Goal: Task Accomplishment & Management: Manage account settings

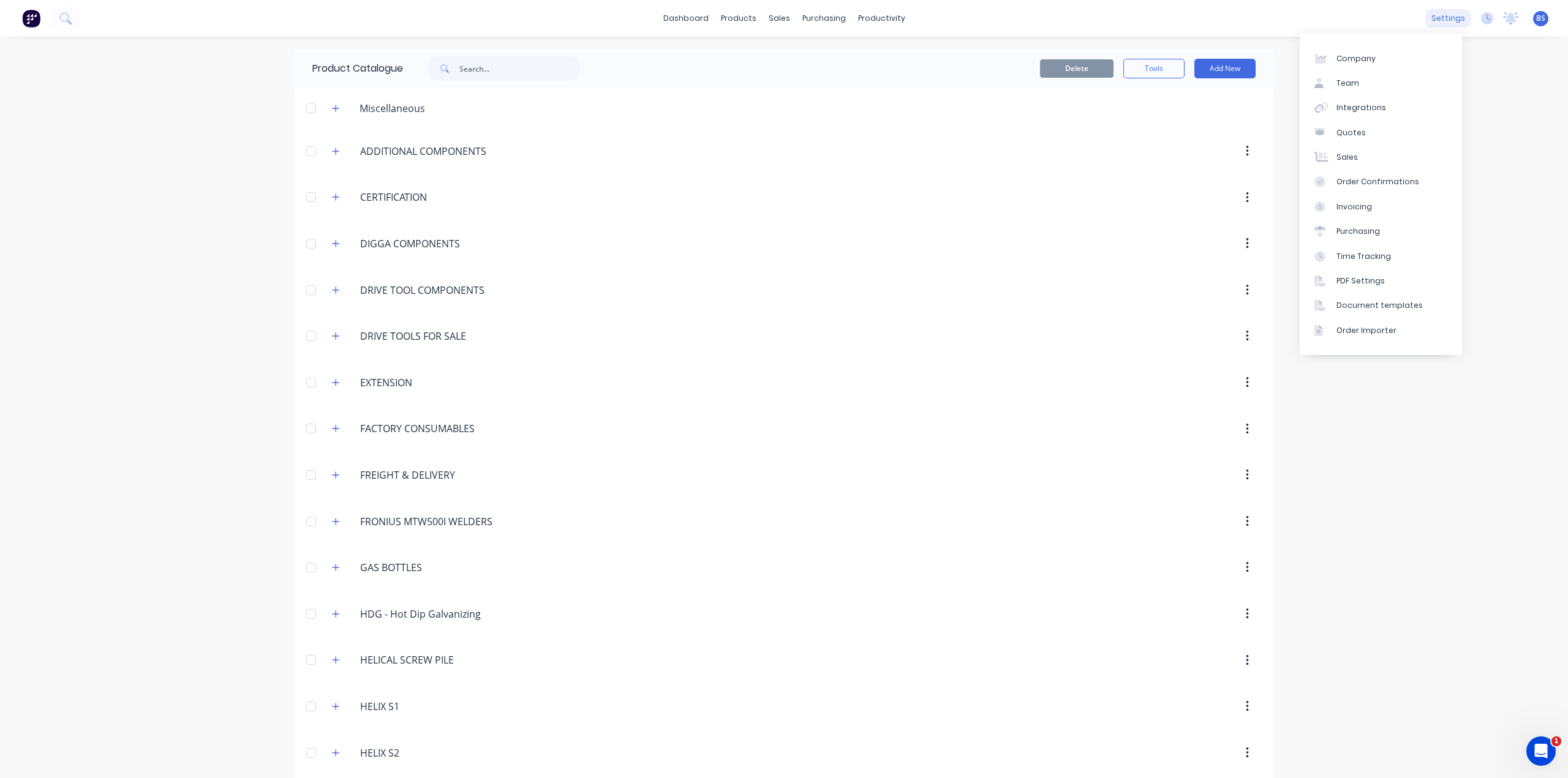
click at [1439, 26] on div "settings" at bounding box center [1448, 18] width 46 height 19
click at [1367, 108] on div "Integrations" at bounding box center [1362, 108] width 50 height 11
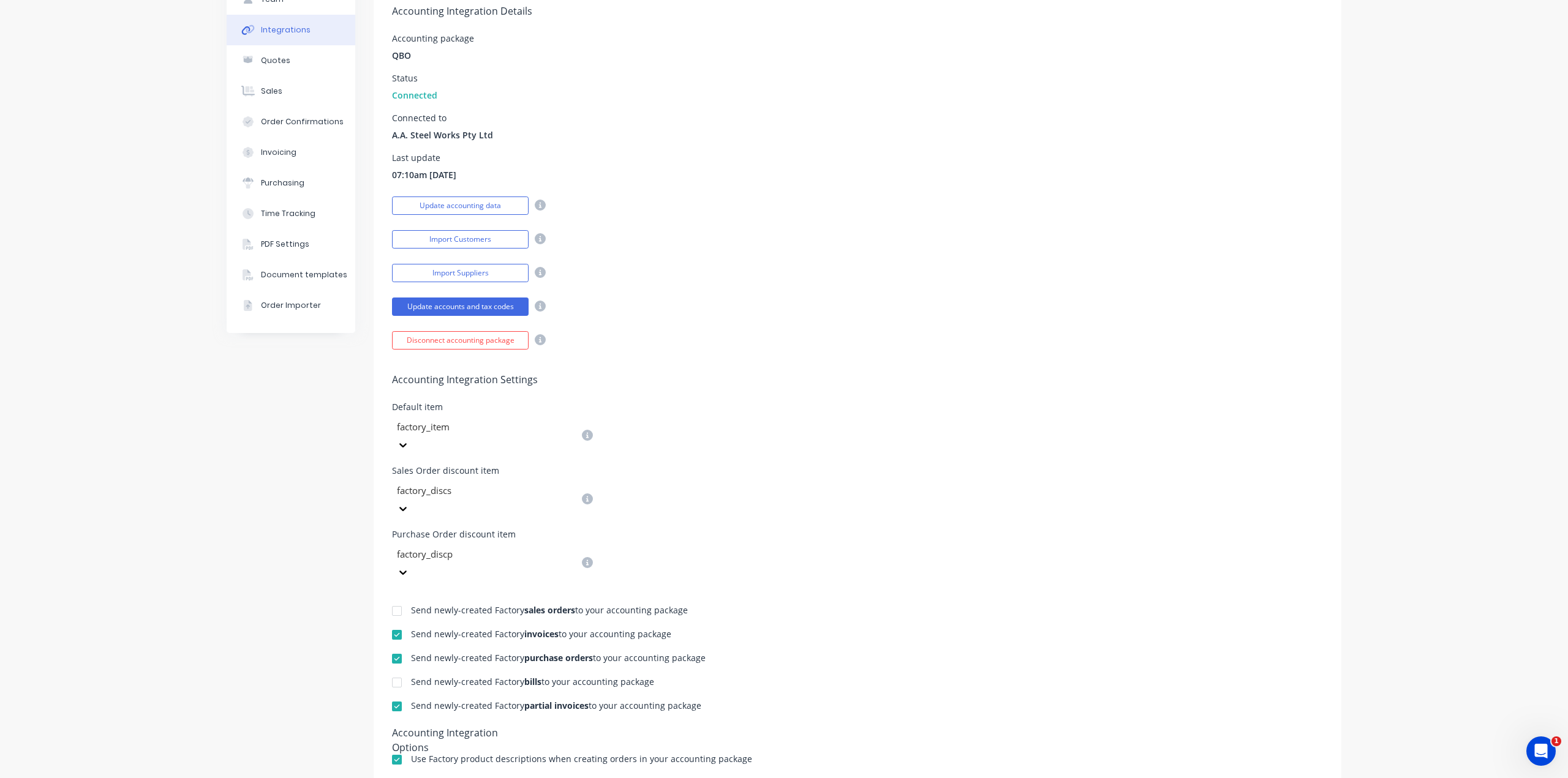
scroll to position [123, 0]
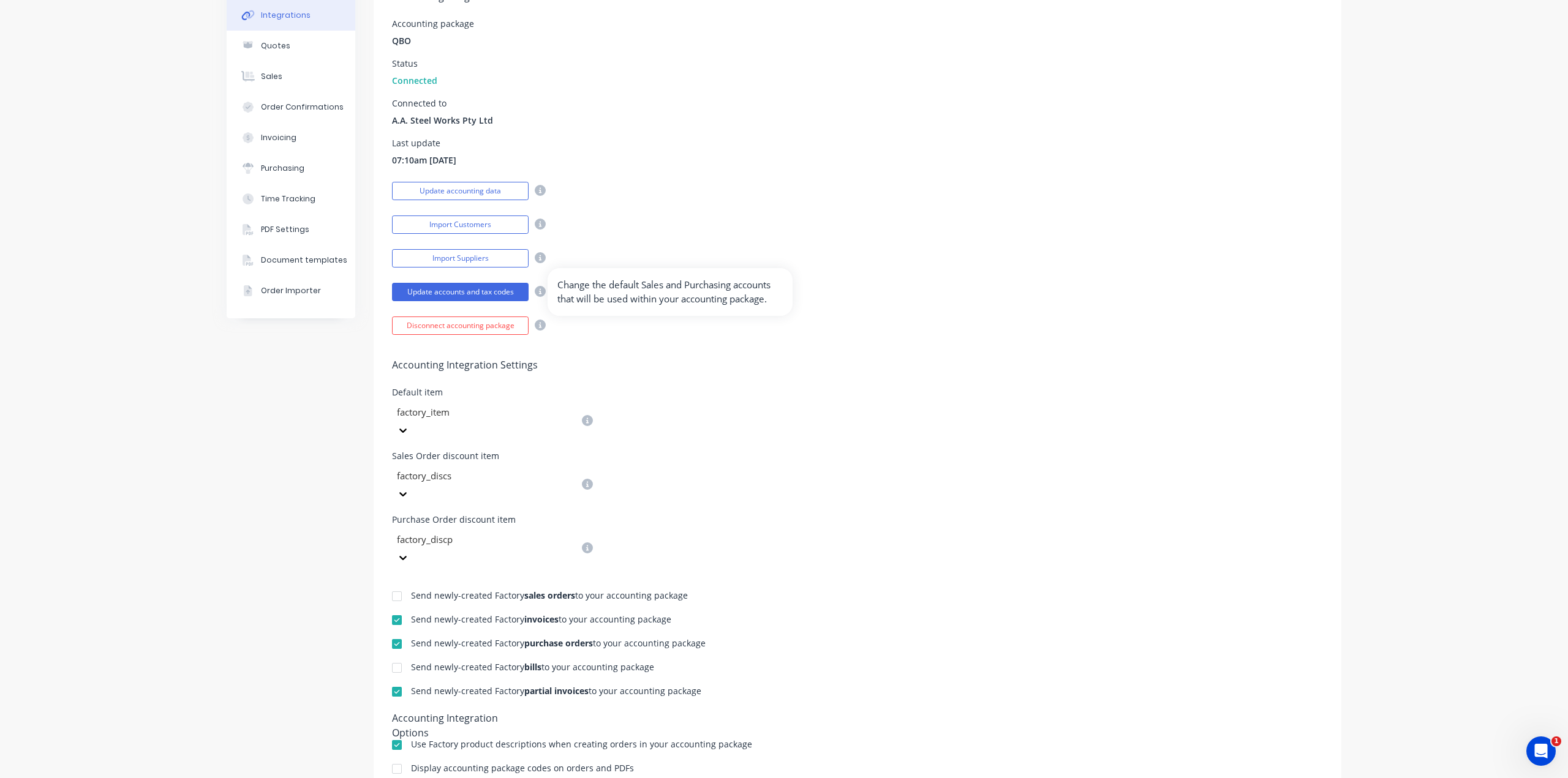
click at [535, 294] on icon at bounding box center [540, 292] width 11 height 11
click at [535, 291] on icon at bounding box center [540, 292] width 11 height 11
click at [489, 192] on button "Update accounting data" at bounding box center [461, 191] width 137 height 19
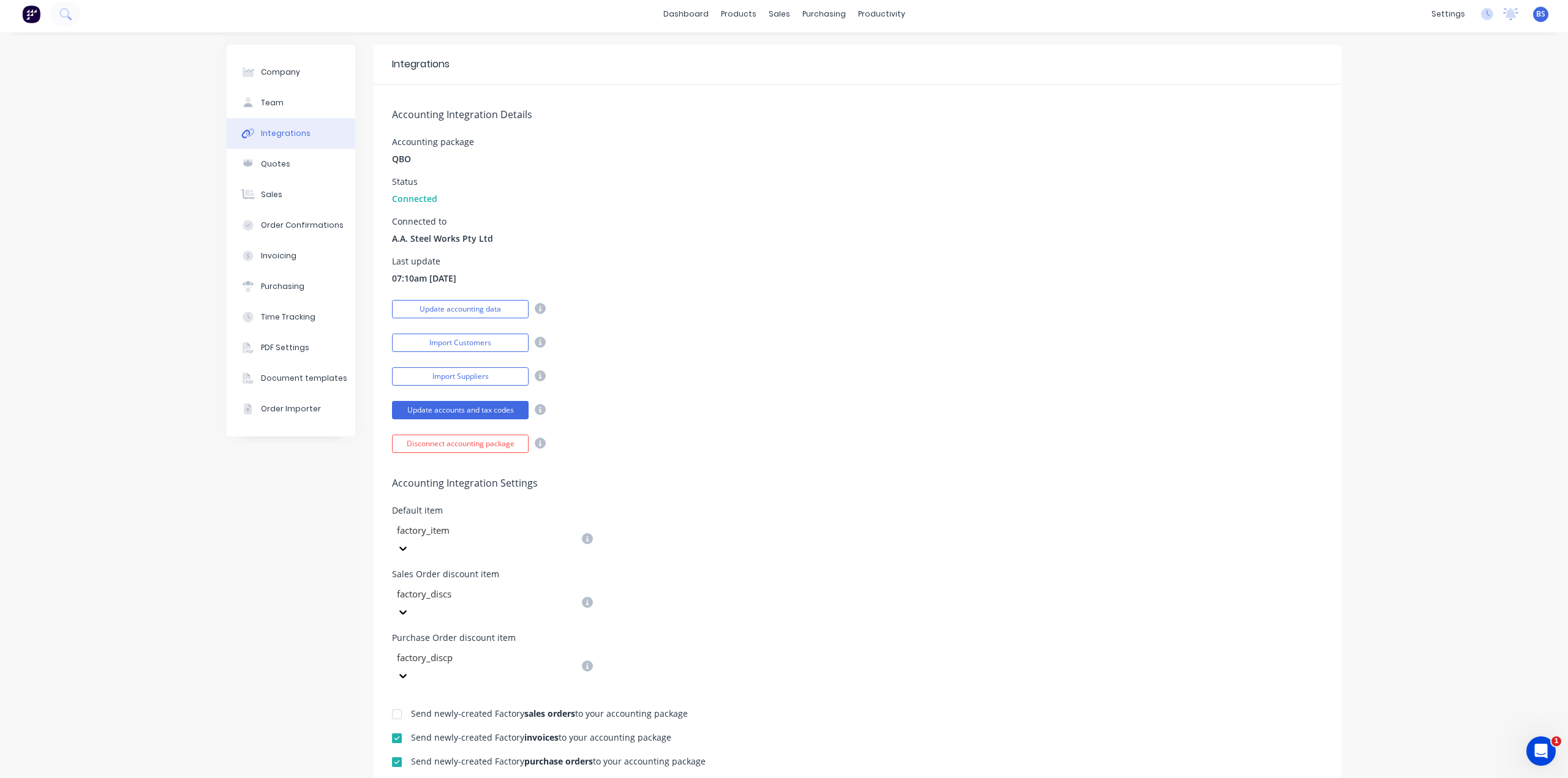
scroll to position [0, 0]
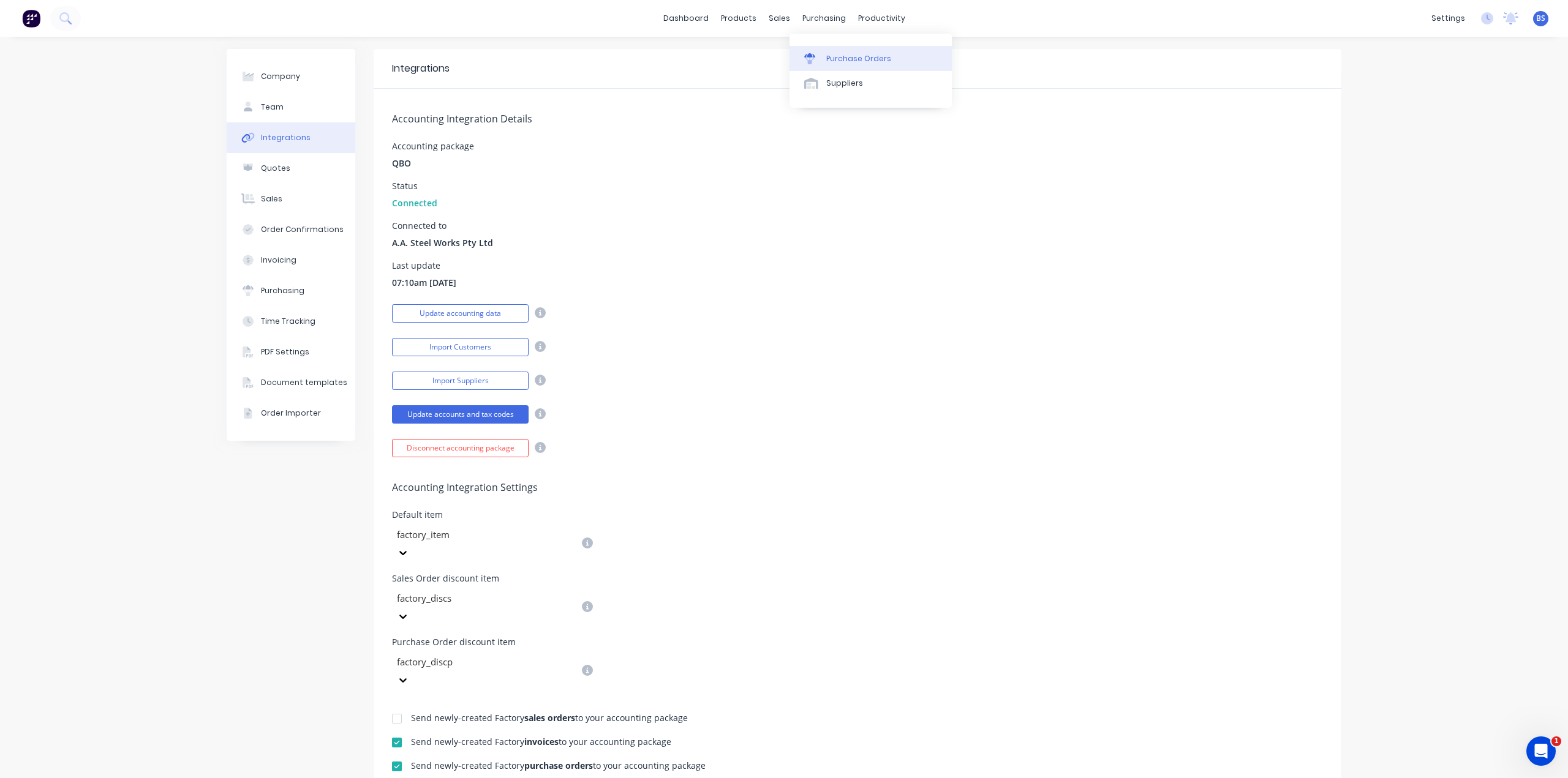
click at [837, 61] on div "Purchase Orders" at bounding box center [858, 59] width 65 height 11
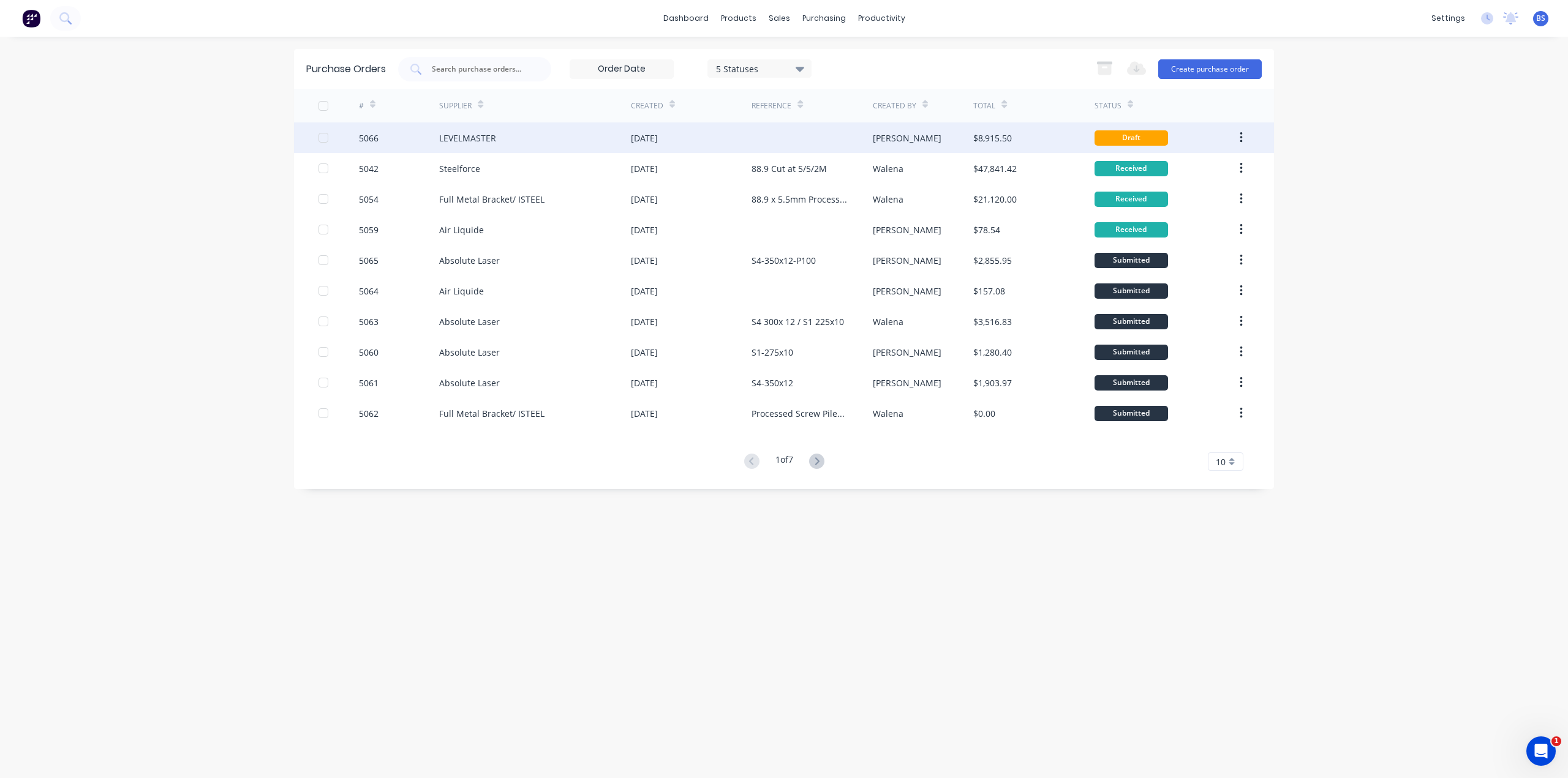
click at [1121, 137] on div "Draft" at bounding box center [1131, 138] width 74 height 15
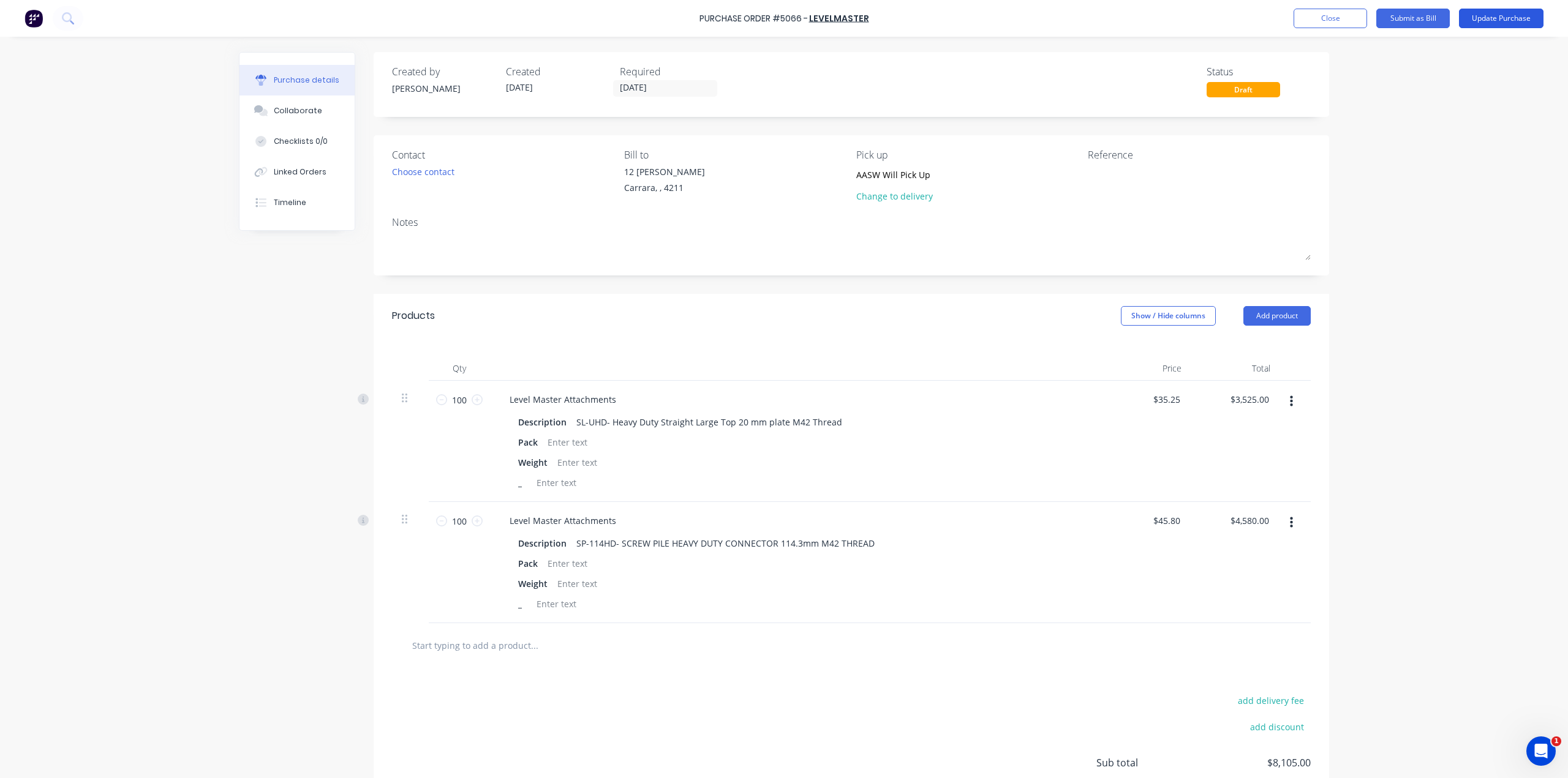
click at [1480, 15] on button "Update Purchase" at bounding box center [1500, 19] width 84 height 20
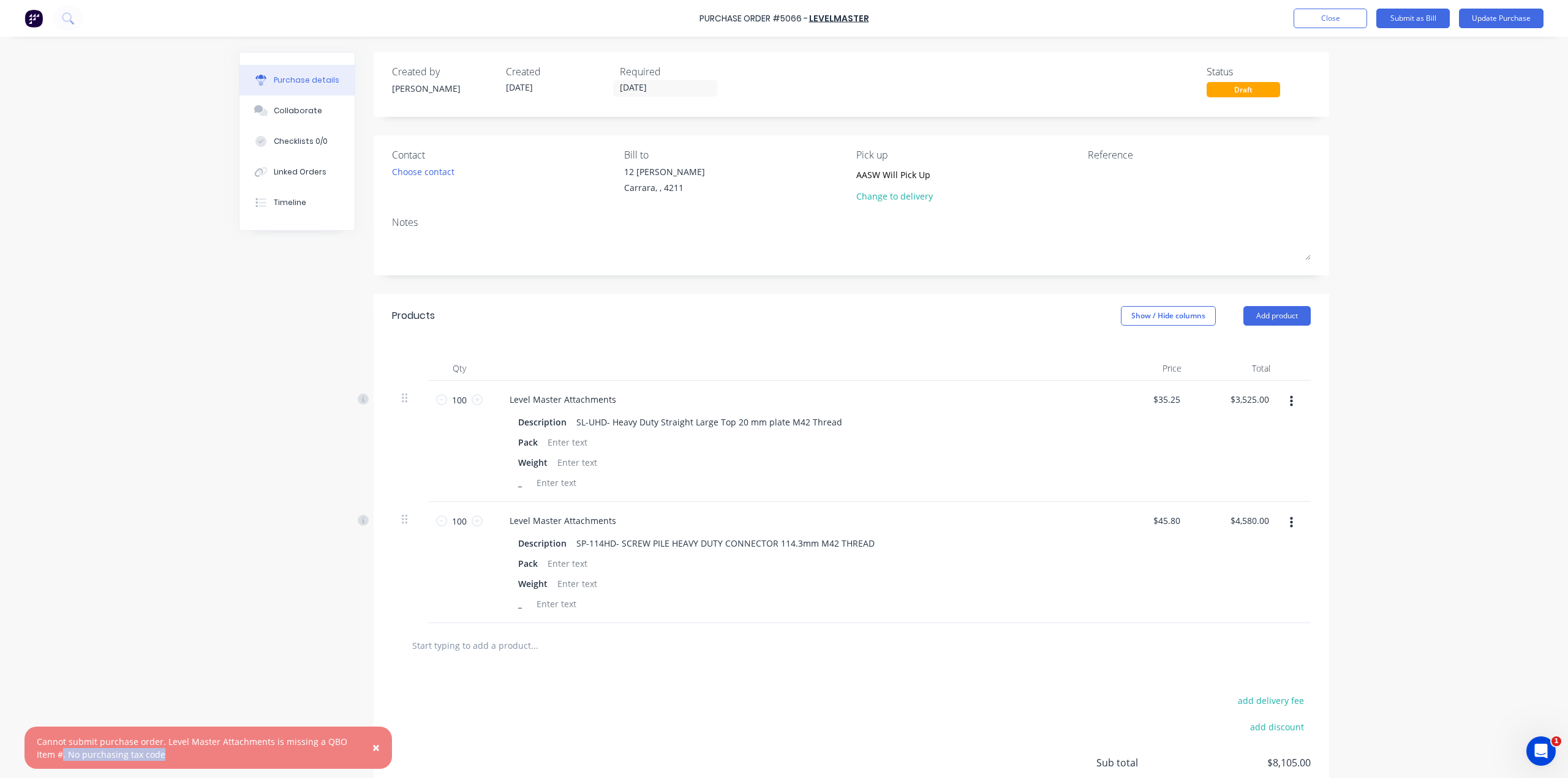
drag, startPoint x: 63, startPoint y: 752, endPoint x: 212, endPoint y: 755, distance: 149.0
click at [212, 755] on div "Cannot submit purchase order. Level Master Attachments is missing a QBO Item #.…" at bounding box center [195, 748] width 318 height 26
click at [213, 755] on div "Cannot submit purchase order. Level Master Attachments is missing a QBO Item #.…" at bounding box center [195, 748] width 318 height 26
click at [376, 750] on span "×" at bounding box center [376, 747] width 7 height 17
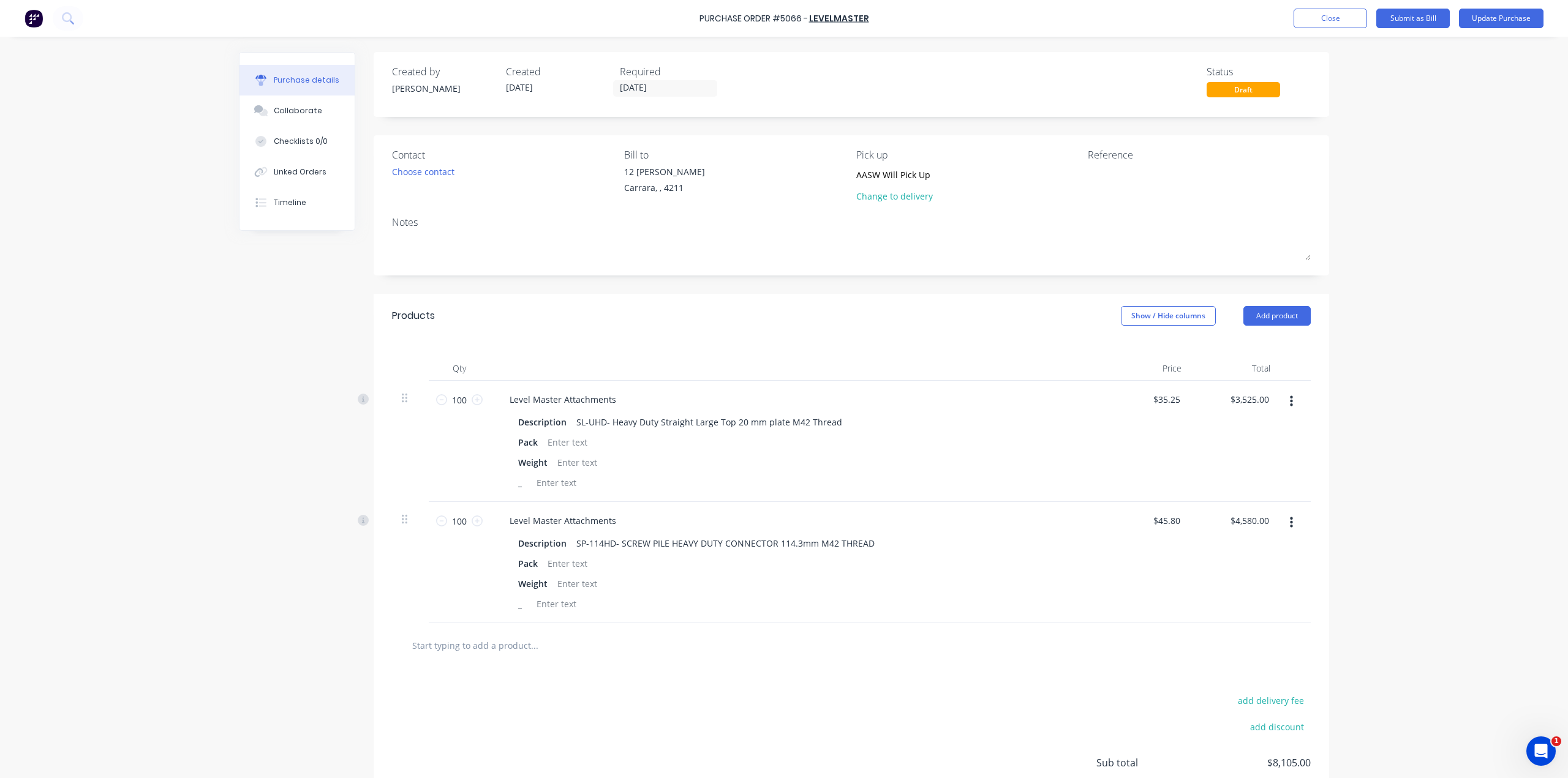
click at [1306, 5] on div "Purchase Order #5066 - LEVELMASTER Add product Close Submit as Bill Update Purc…" at bounding box center [784, 18] width 1568 height 36
click at [1304, 14] on button "Close" at bounding box center [1330, 19] width 74 height 20
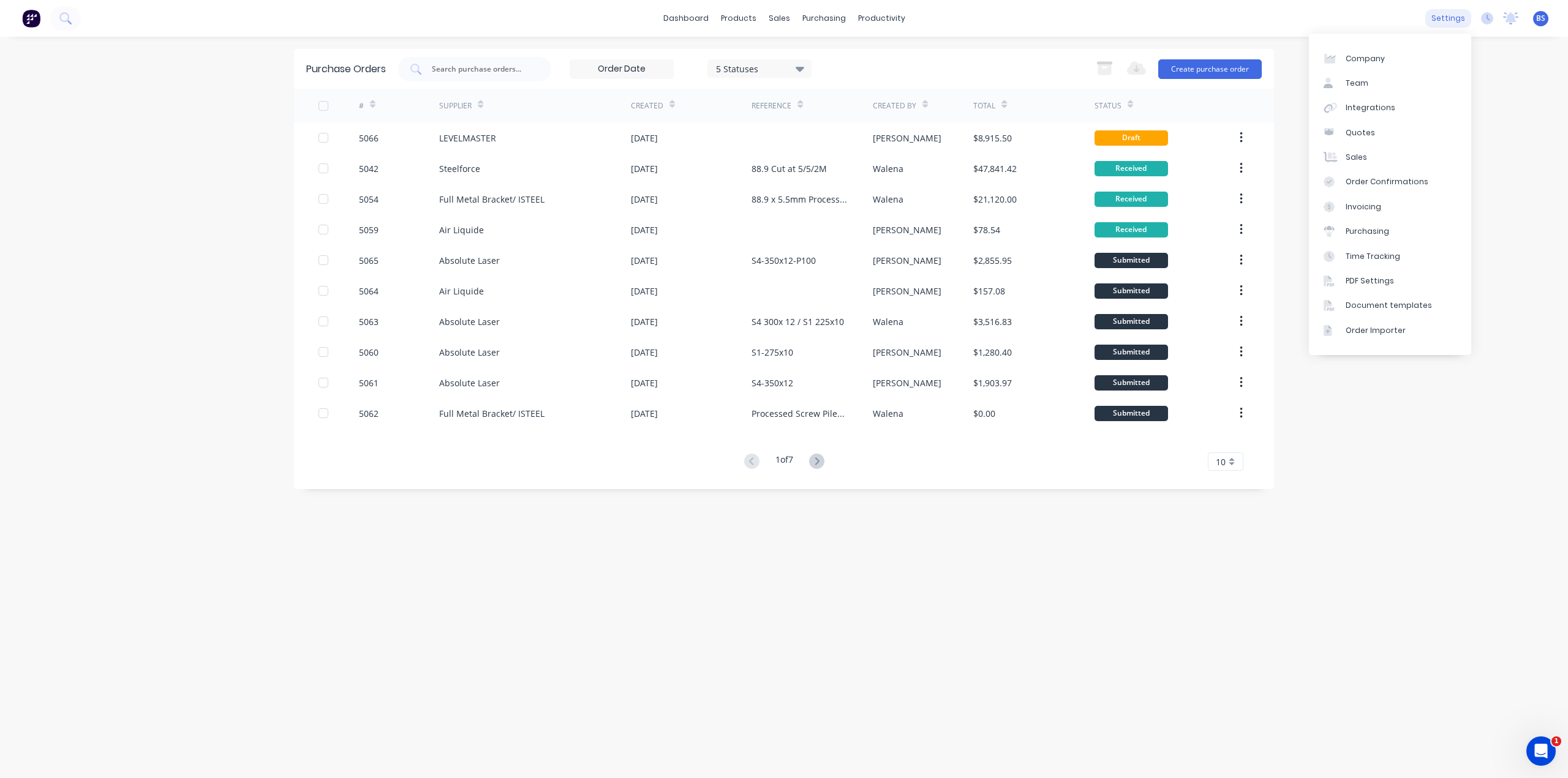
click at [1452, 19] on div "settings" at bounding box center [1448, 18] width 46 height 19
click at [1384, 104] on div "Integrations" at bounding box center [1371, 108] width 50 height 11
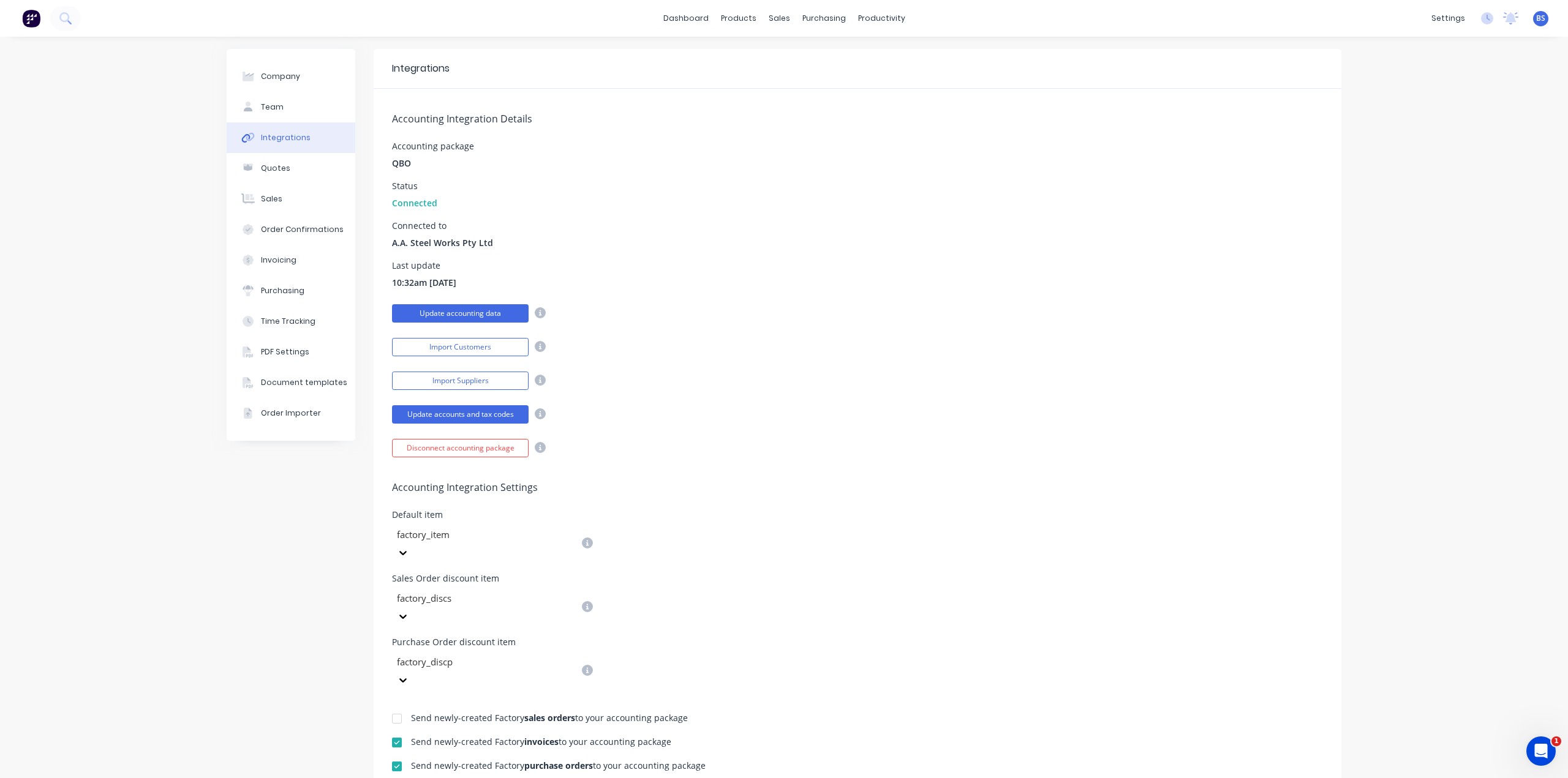
click at [458, 317] on button "Update accounting data" at bounding box center [461, 313] width 137 height 19
click at [825, 52] on link "Purchase Orders" at bounding box center [871, 59] width 162 height 25
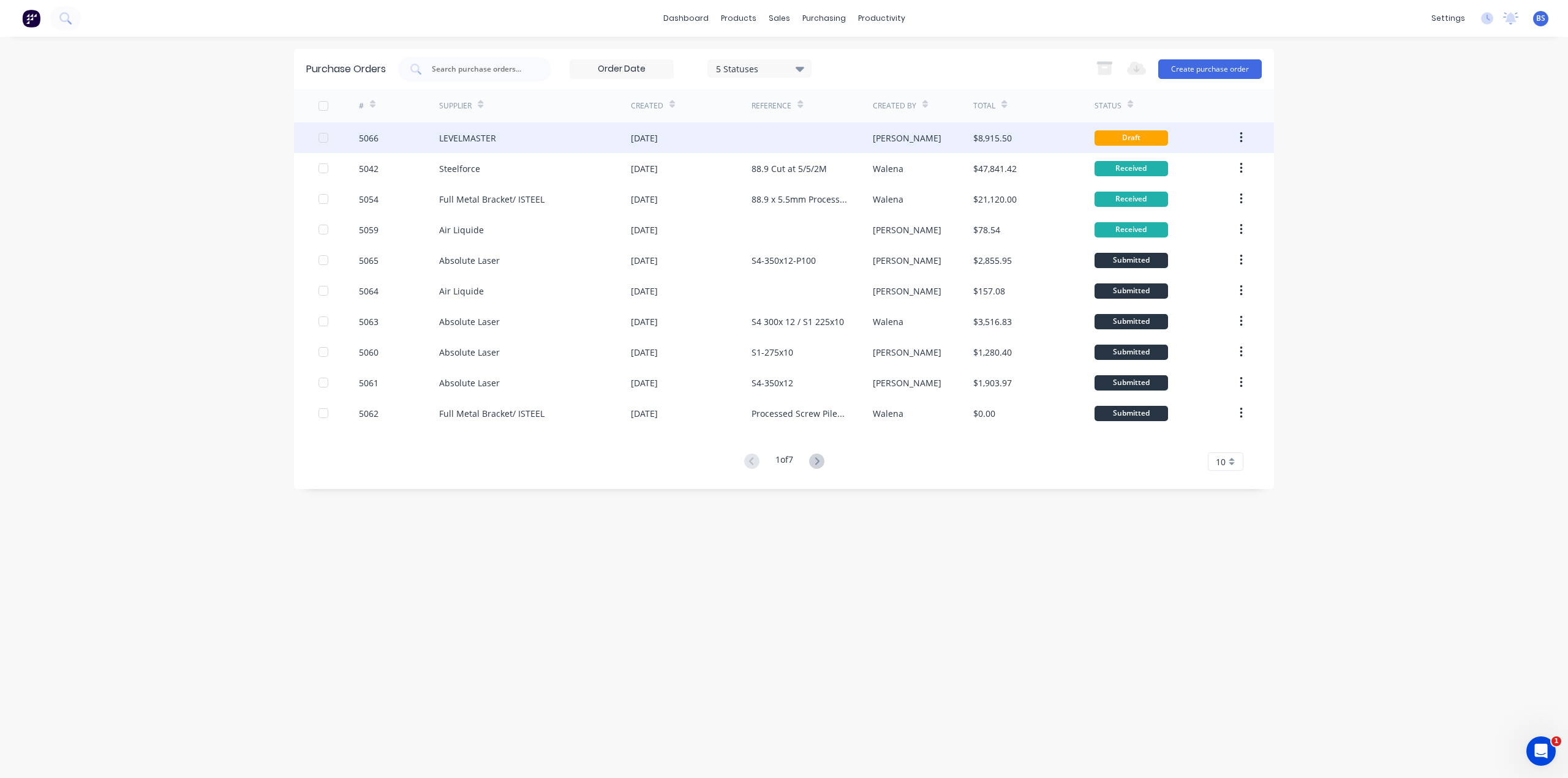
click at [1136, 133] on div "Draft" at bounding box center [1131, 138] width 74 height 15
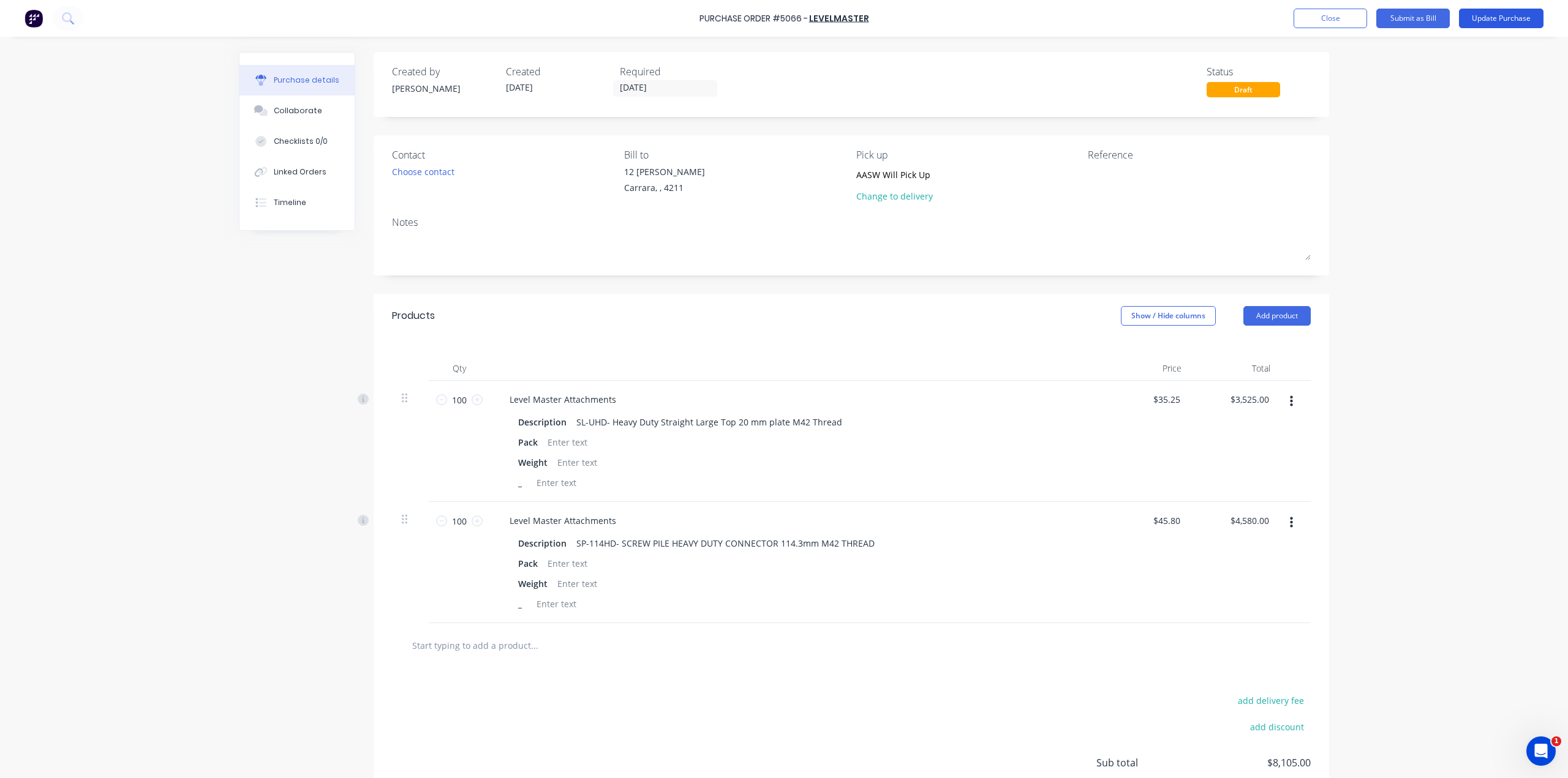
click at [1484, 12] on button "Update Purchase" at bounding box center [1500, 19] width 84 height 20
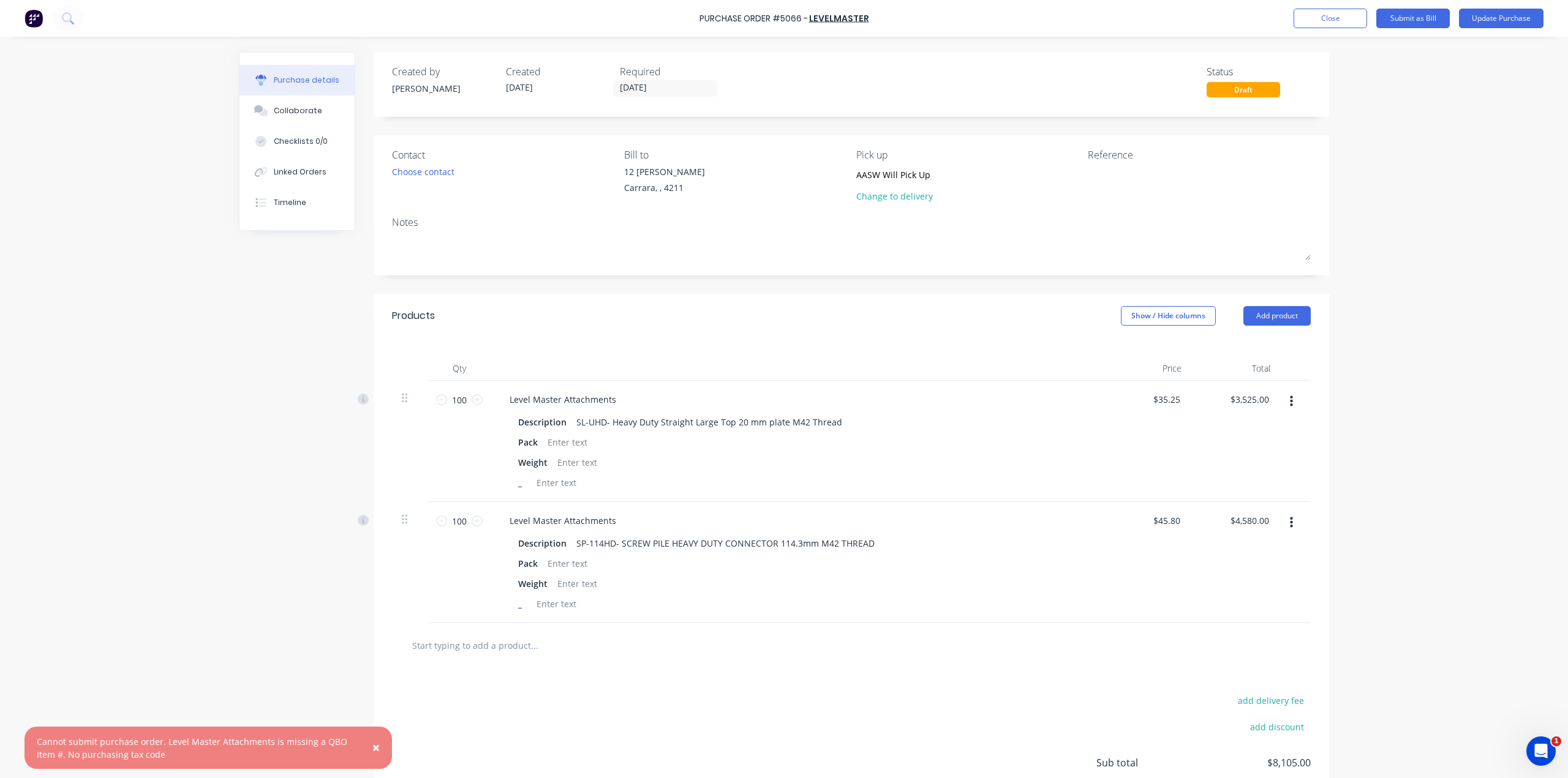
click at [374, 743] on span "×" at bounding box center [376, 747] width 7 height 17
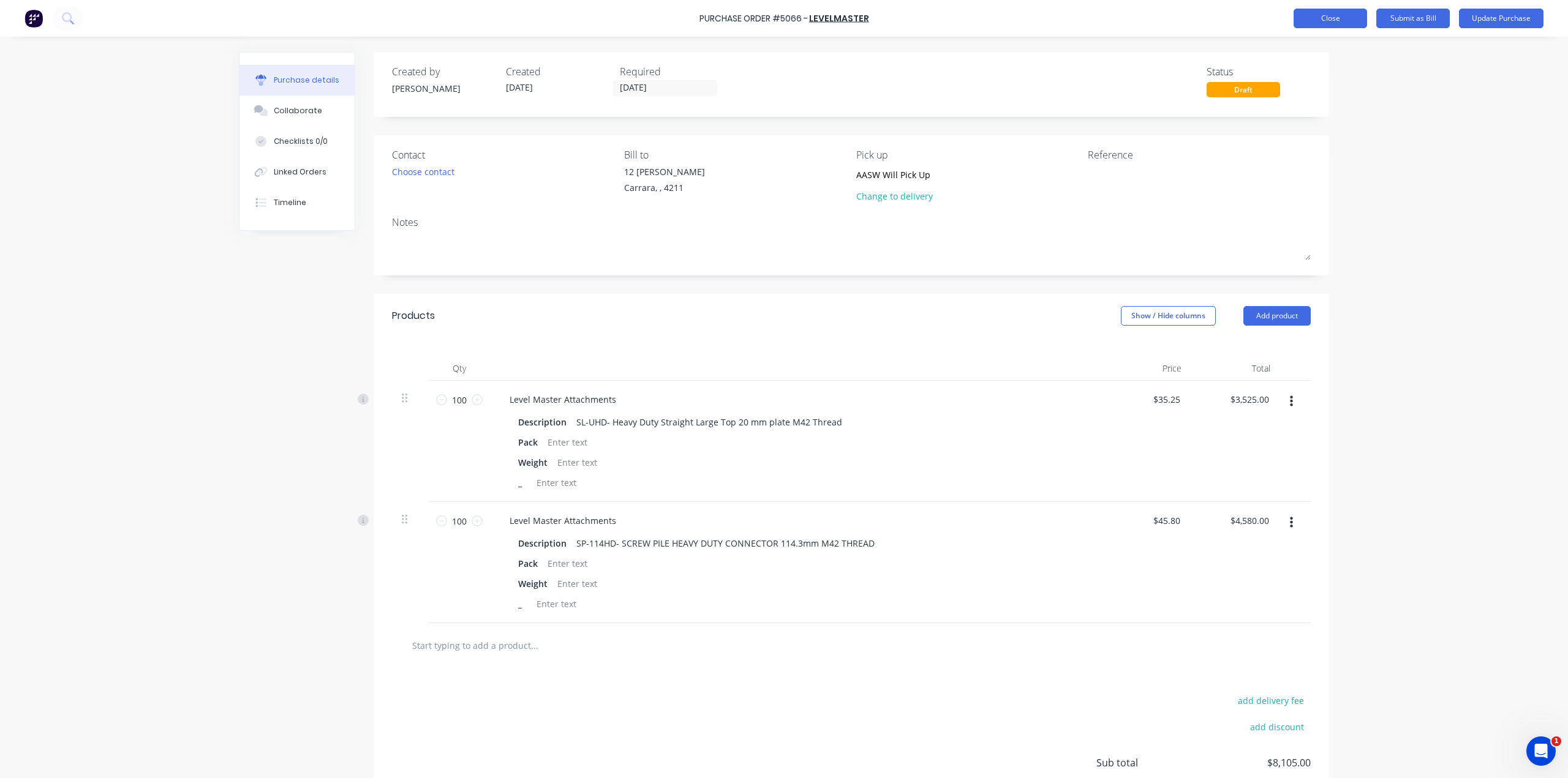
click at [1327, 20] on button "Close" at bounding box center [1330, 19] width 74 height 20
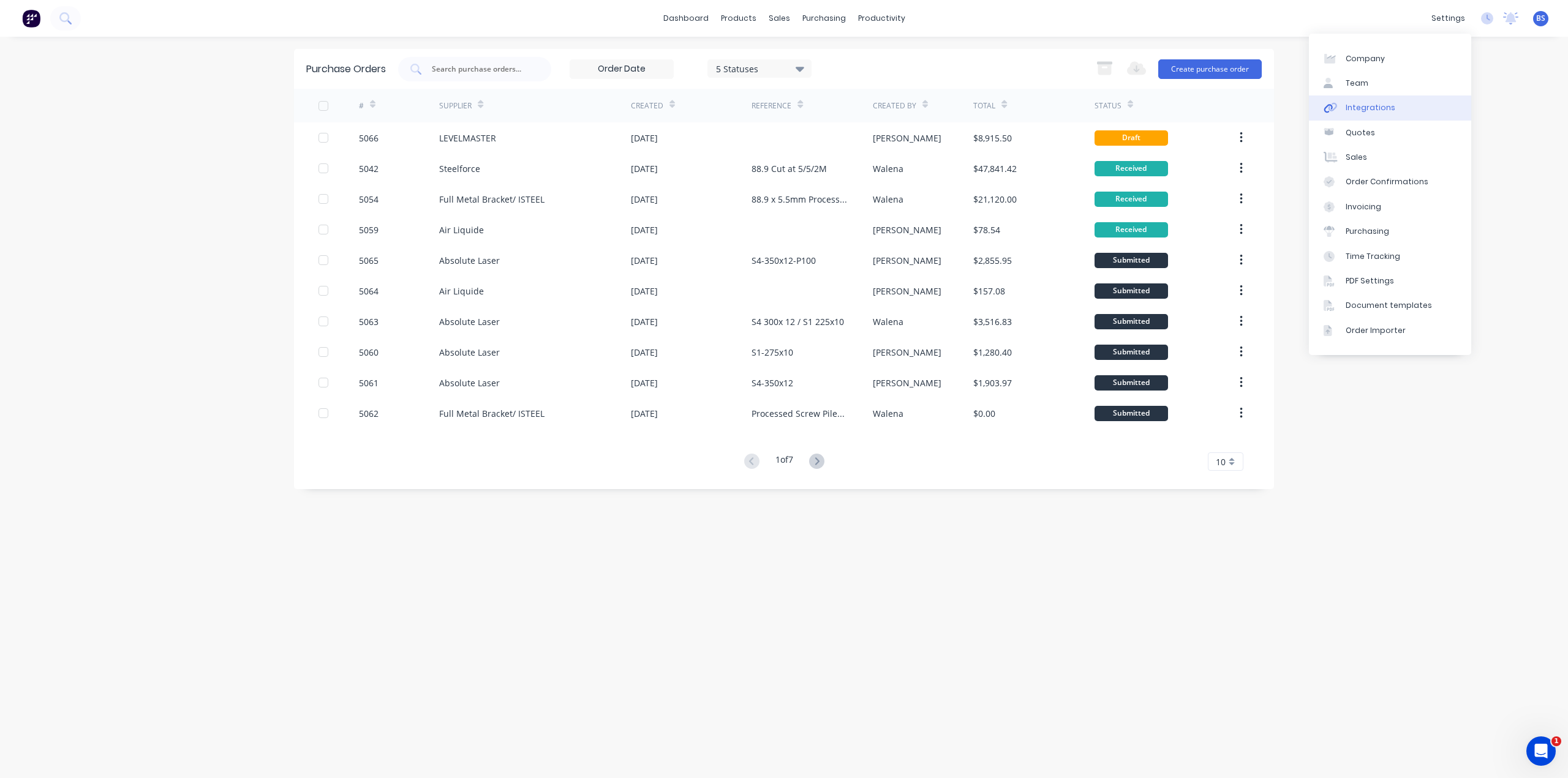
click at [1384, 105] on div "Integrations" at bounding box center [1371, 108] width 50 height 11
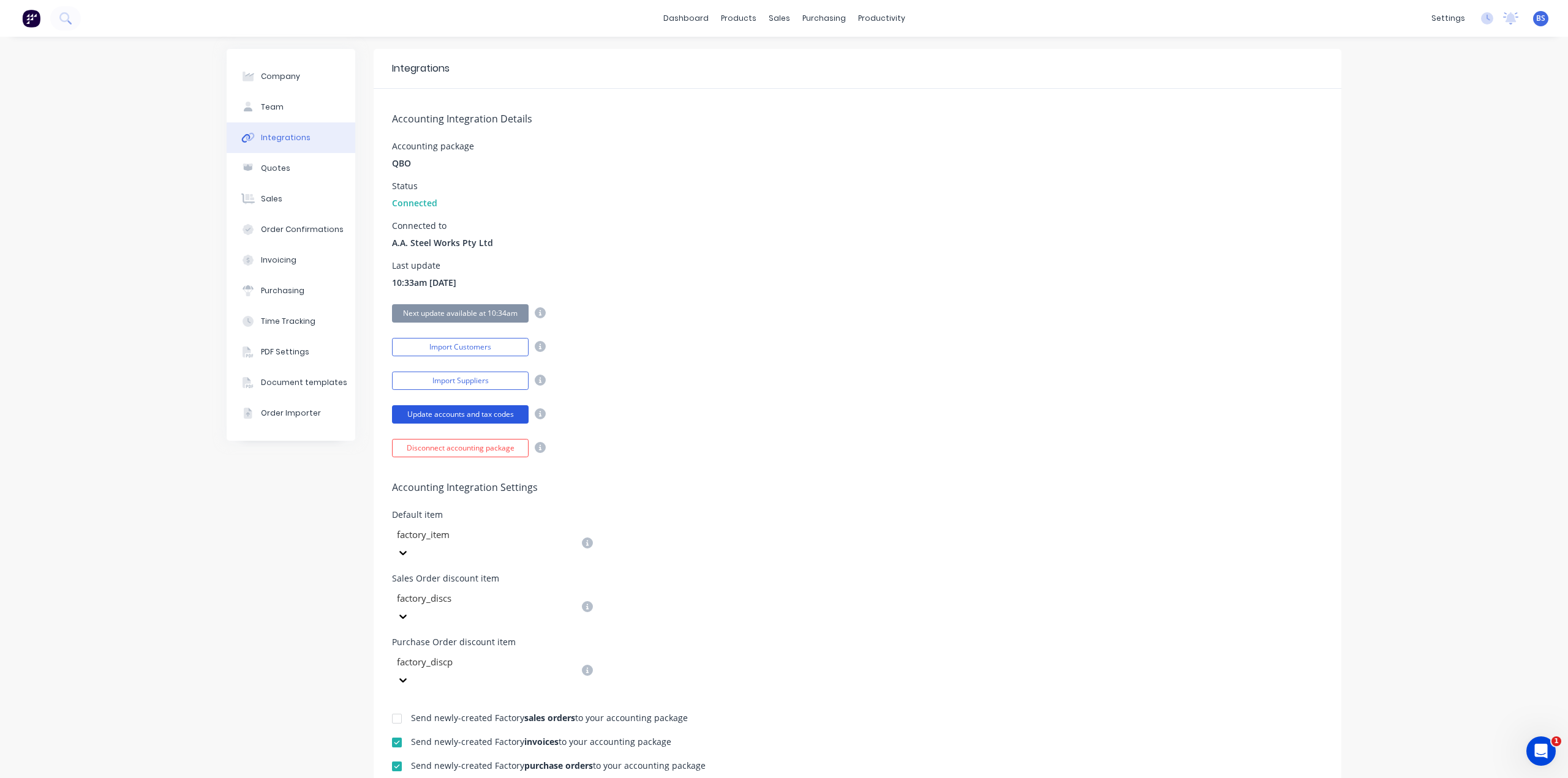
click at [448, 410] on button "Update accounts and tax codes" at bounding box center [461, 414] width 137 height 19
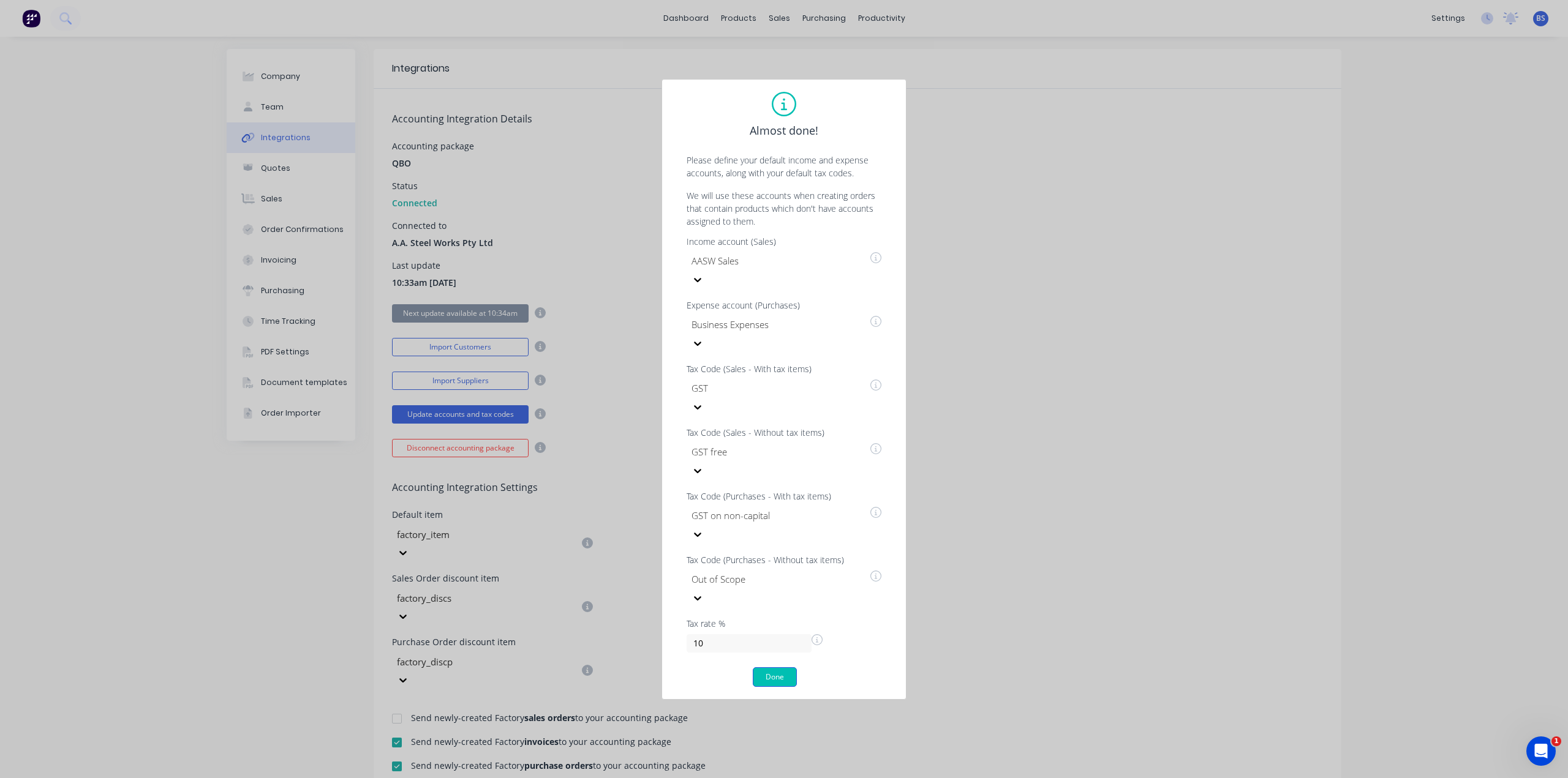
click at [774, 668] on button "Done" at bounding box center [775, 678] width 44 height 20
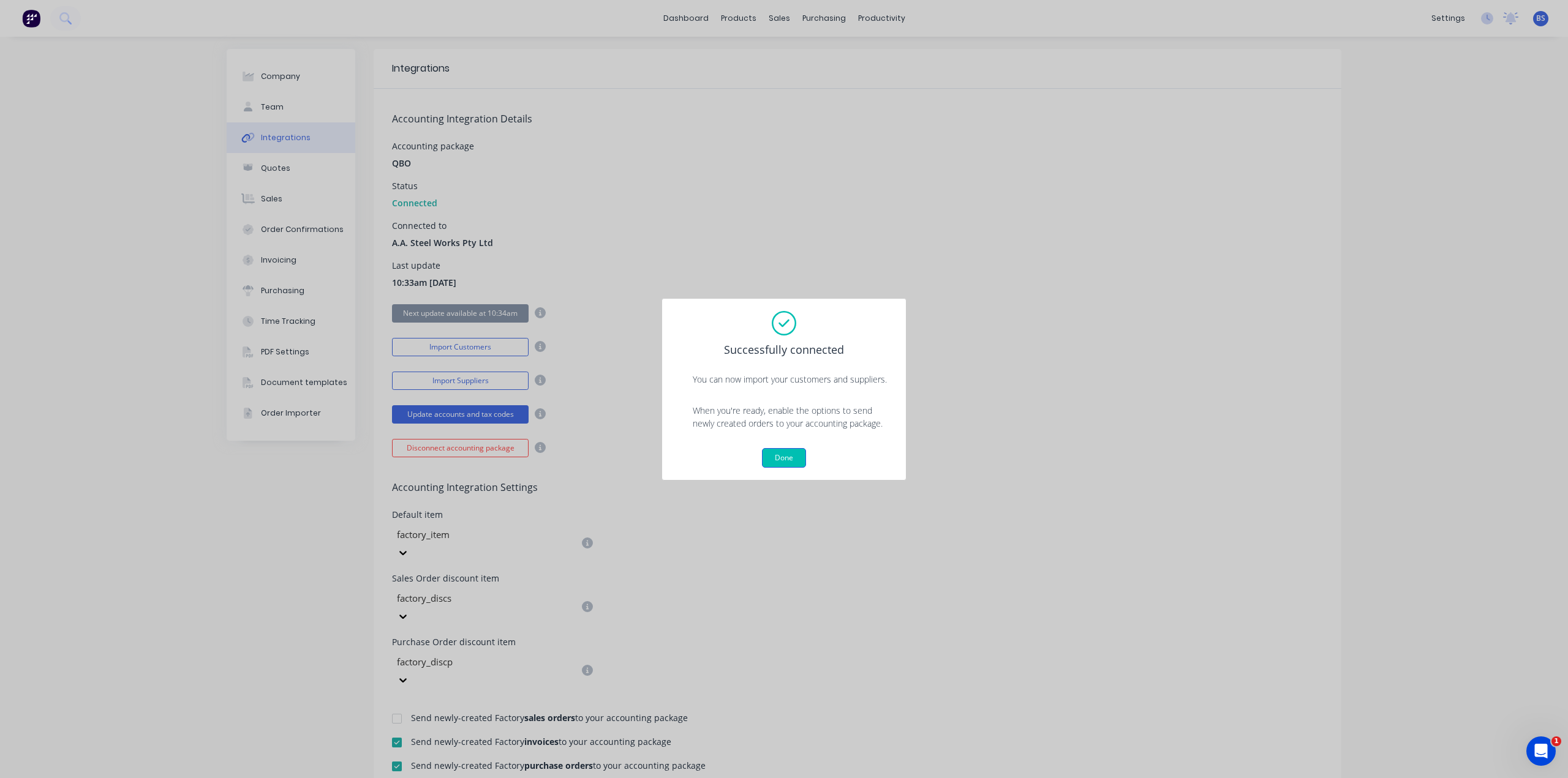
click at [794, 453] on button "Done" at bounding box center [784, 458] width 44 height 20
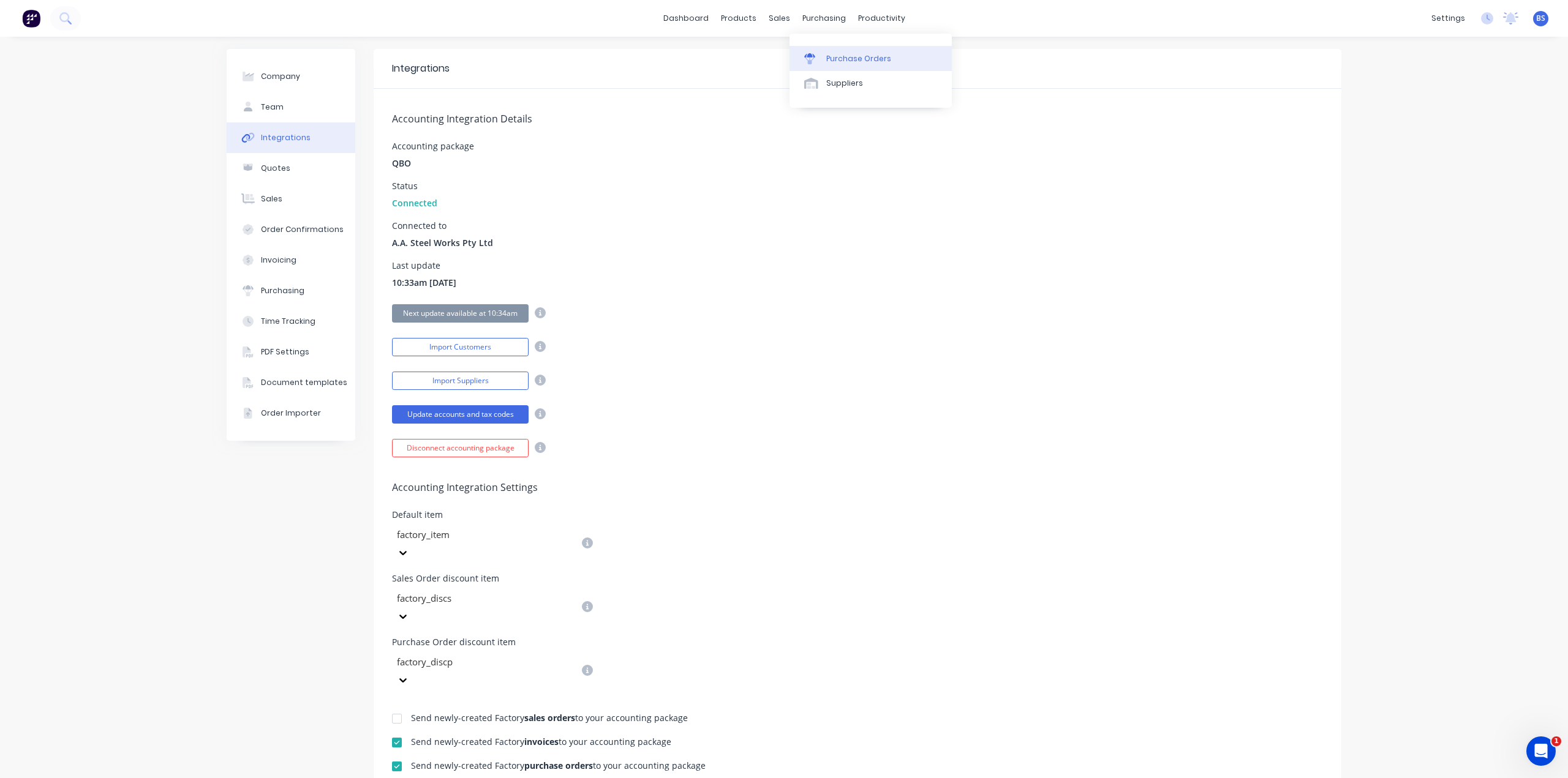
click at [835, 60] on div "Purchase Orders" at bounding box center [858, 59] width 65 height 11
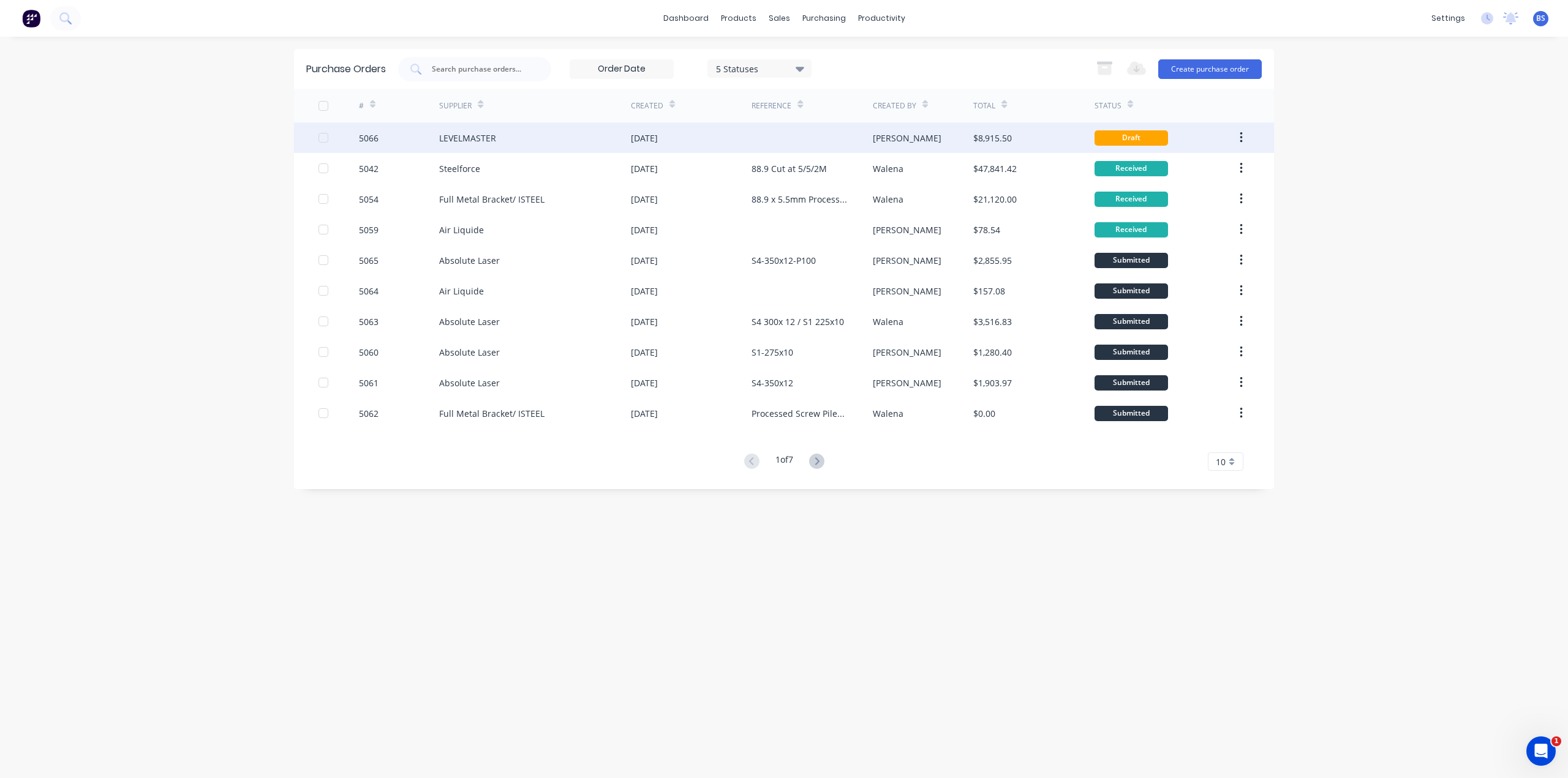
click at [1103, 139] on div "Draft" at bounding box center [1131, 138] width 74 height 15
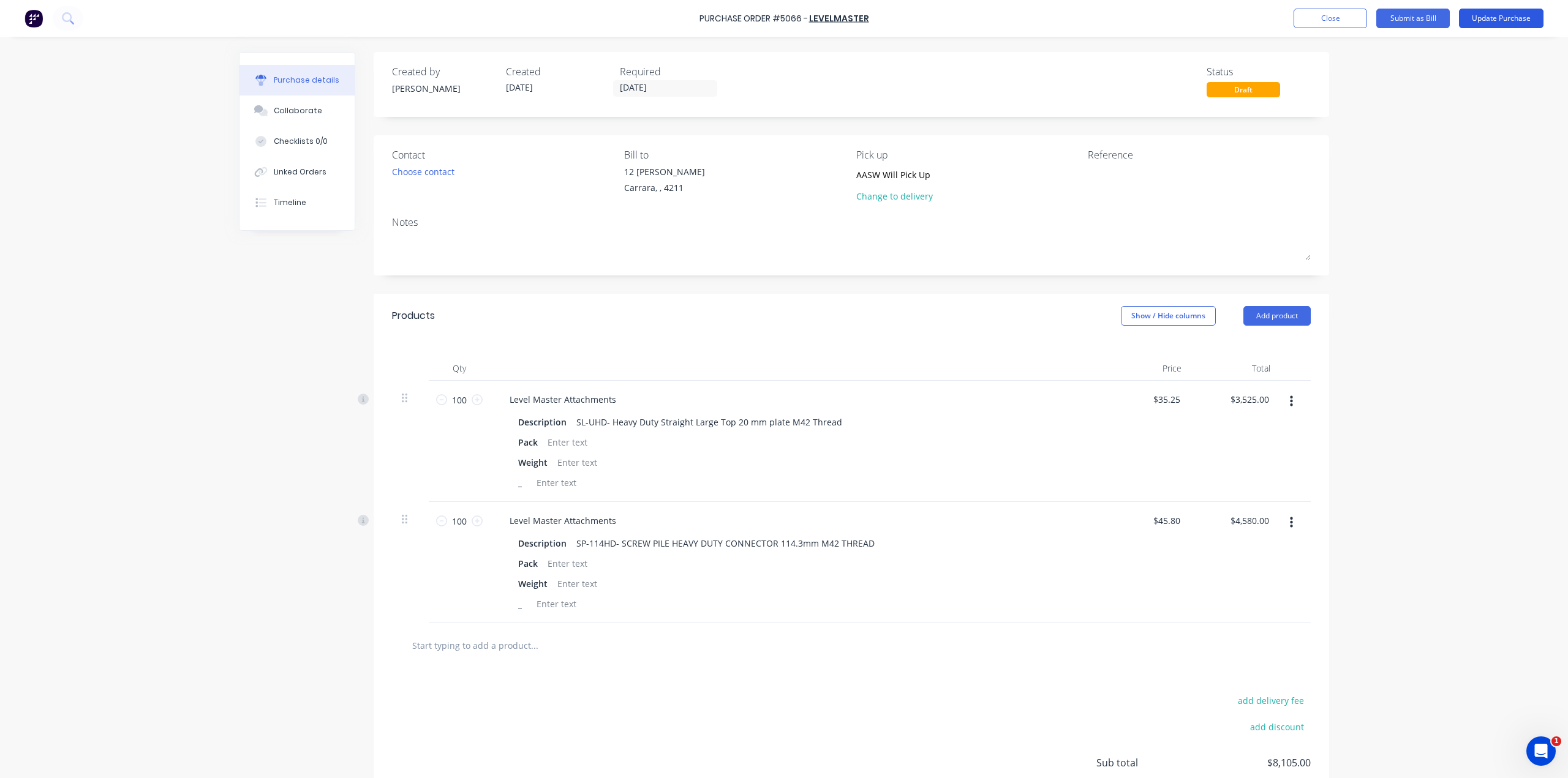
click at [1510, 20] on button "Update Purchase" at bounding box center [1500, 19] width 84 height 20
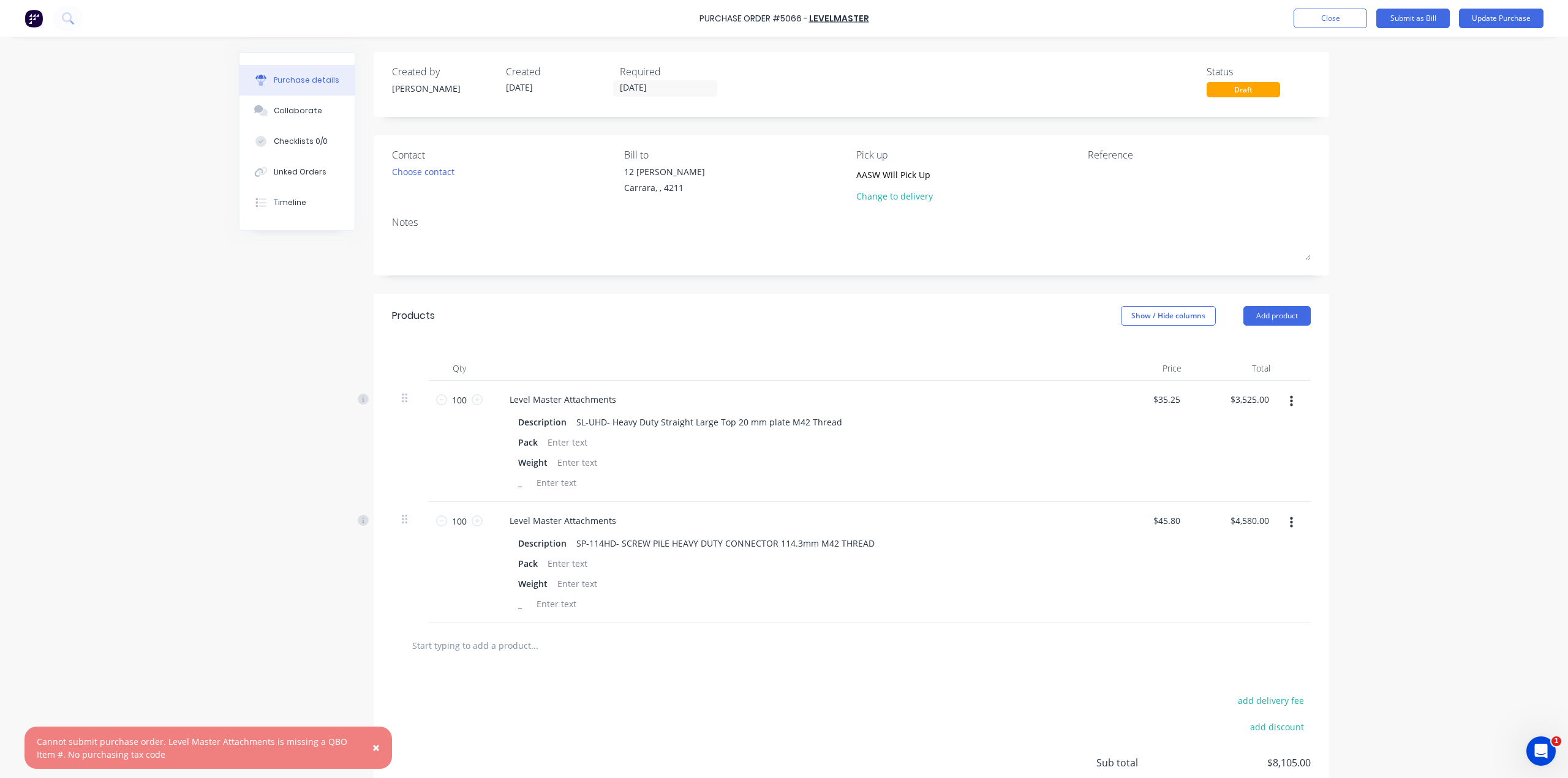
click at [377, 746] on span "×" at bounding box center [376, 747] width 7 height 17
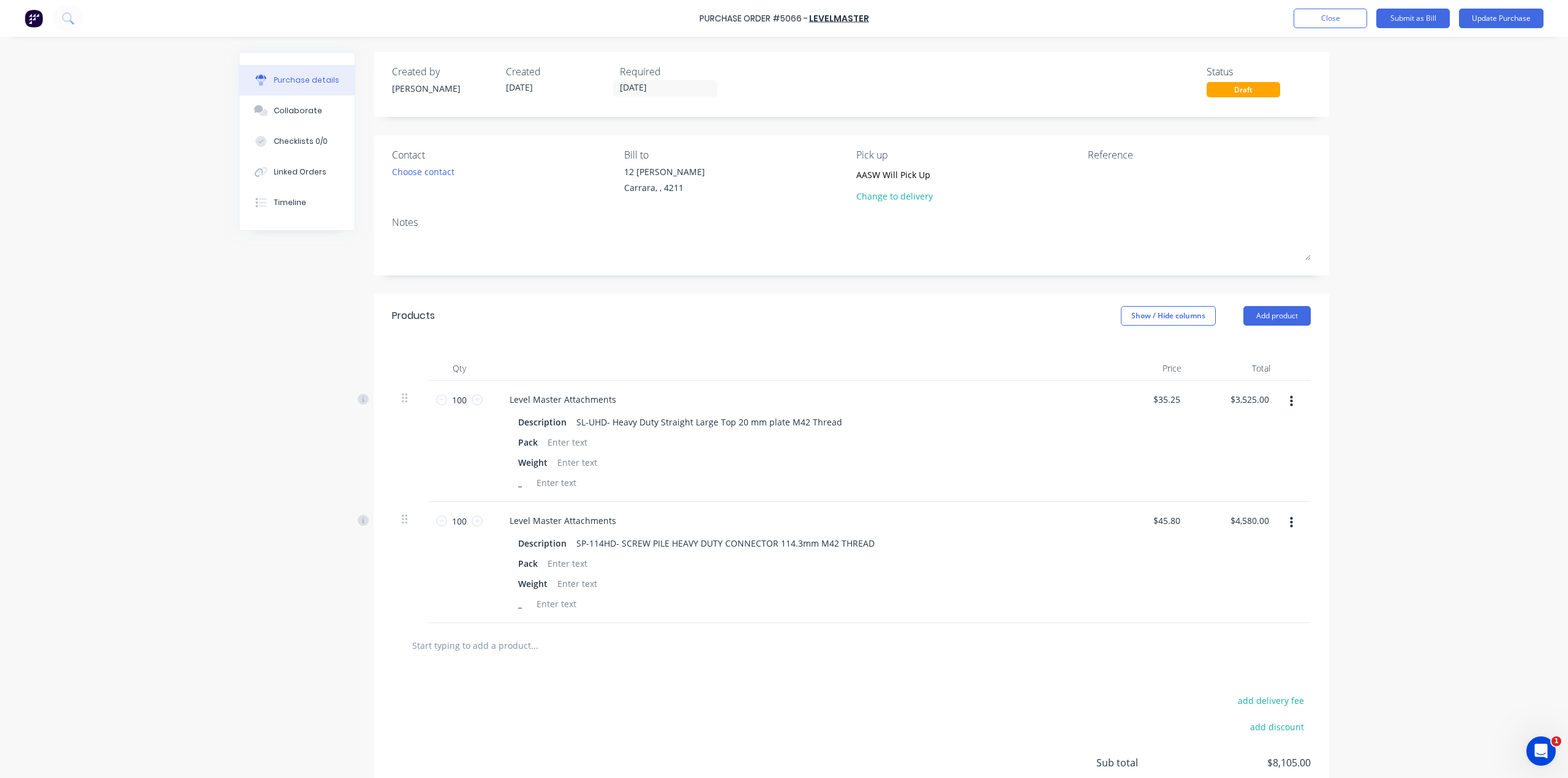
click at [762, 10] on div "Purchase Order #5066 - LEVELMASTER Add product Close Submit as Bill Update Purc…" at bounding box center [784, 18] width 1568 height 36
click at [755, 19] on div "Purchase Order #5066 -" at bounding box center [753, 19] width 109 height 12
click at [1342, 12] on button "Close" at bounding box center [1330, 19] width 74 height 20
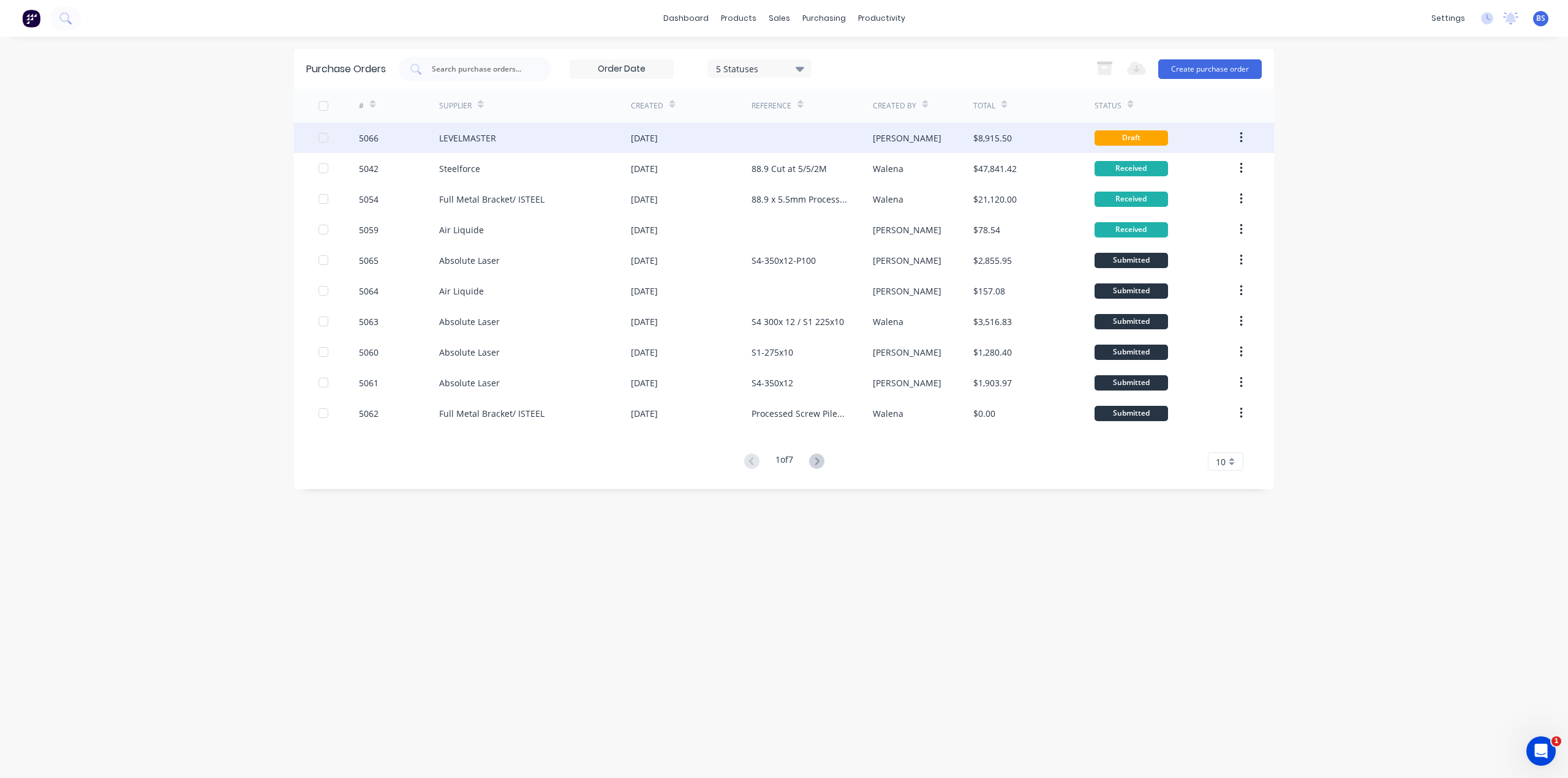
click at [1241, 138] on icon "button" at bounding box center [1241, 138] width 3 height 11
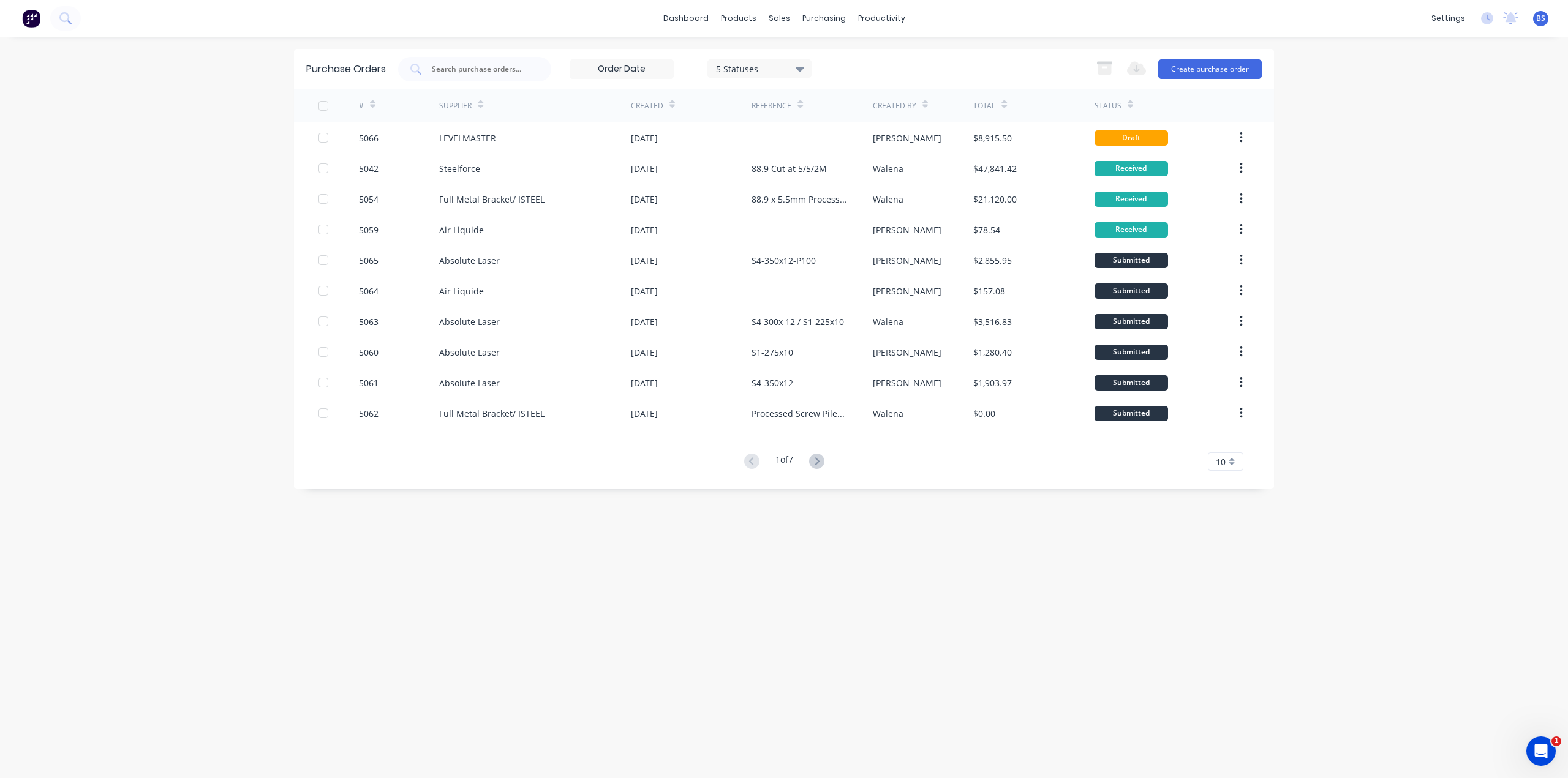
click at [955, 604] on div "Purchase Orders 5 Statuses 5 Statuses Export to Excel (XLSX) Create purchase or…" at bounding box center [784, 407] width 980 height 717
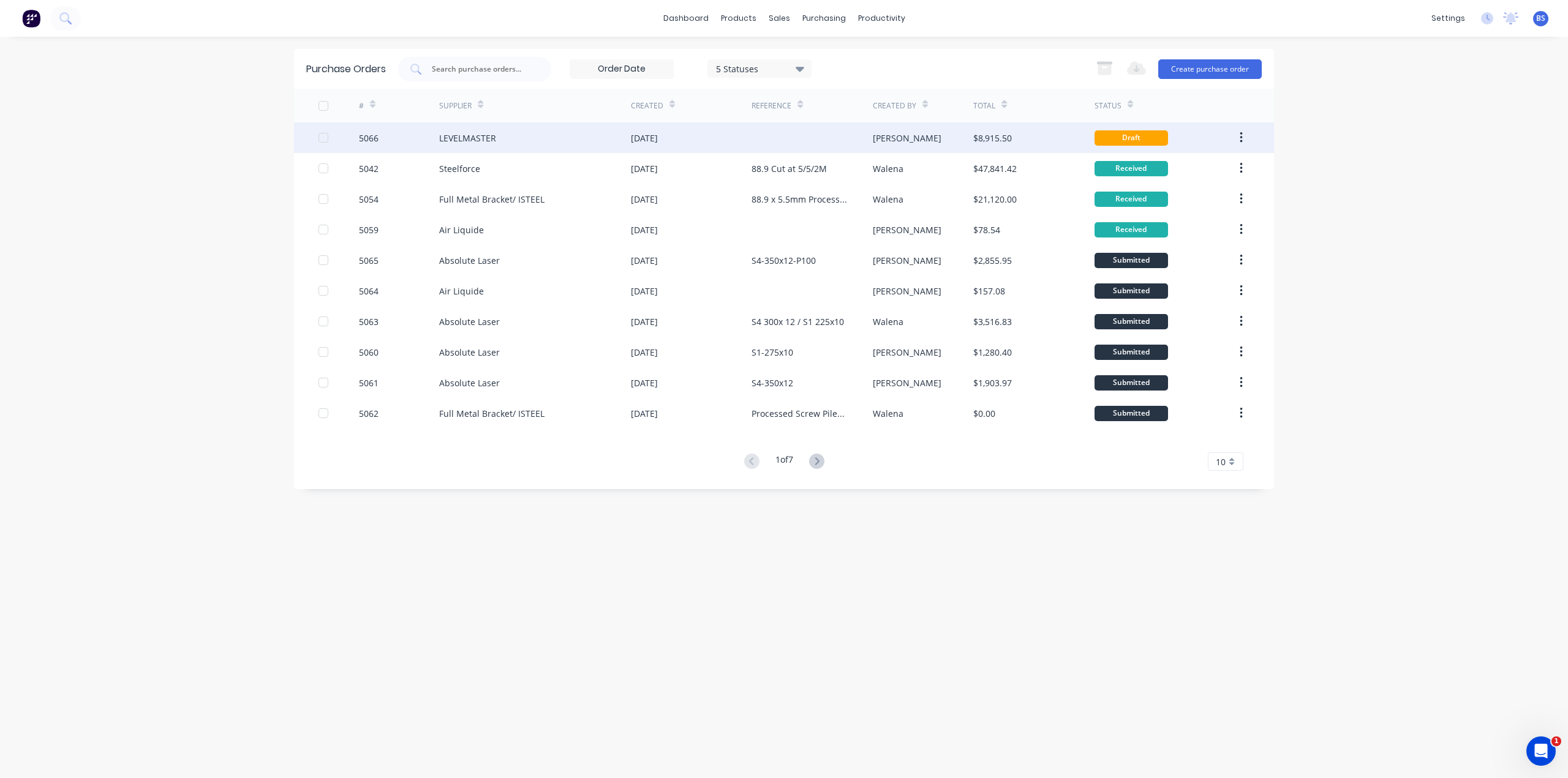
click at [913, 139] on div "[PERSON_NAME]" at bounding box center [923, 138] width 101 height 30
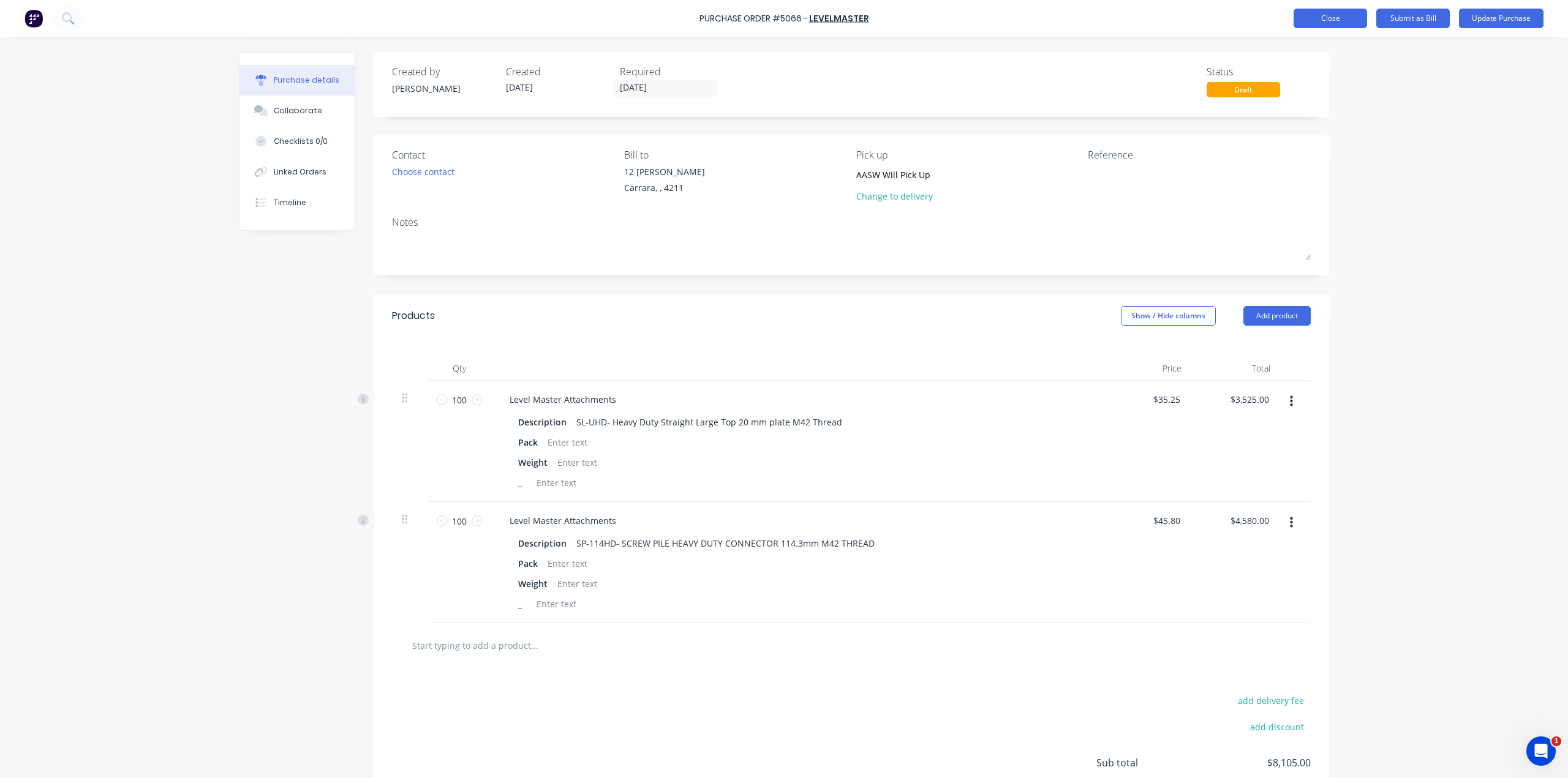
click at [1327, 22] on button "Close" at bounding box center [1330, 19] width 74 height 20
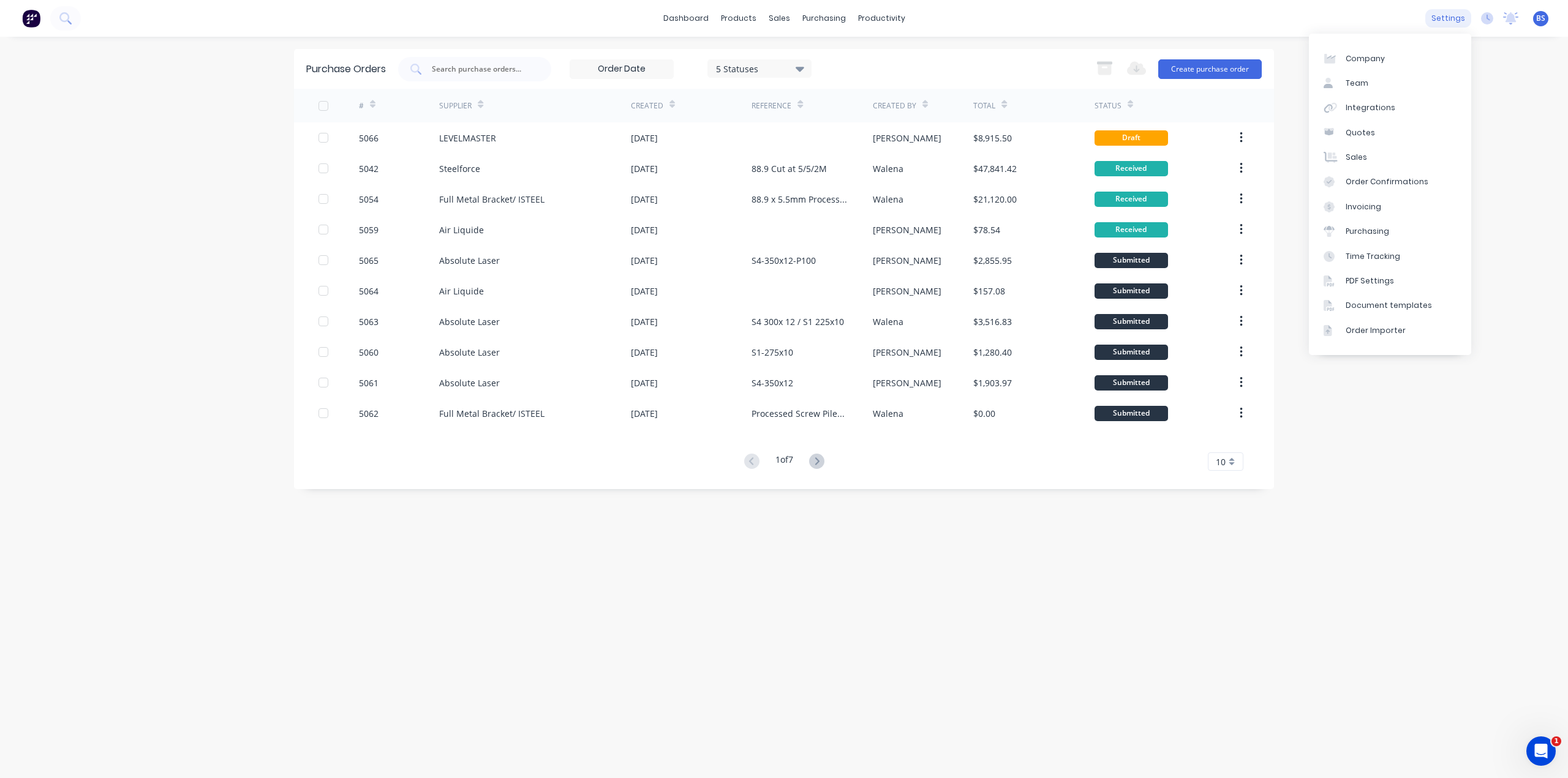
click at [1447, 18] on div "settings" at bounding box center [1448, 18] width 46 height 19
click at [1387, 106] on div "Integrations" at bounding box center [1371, 108] width 50 height 11
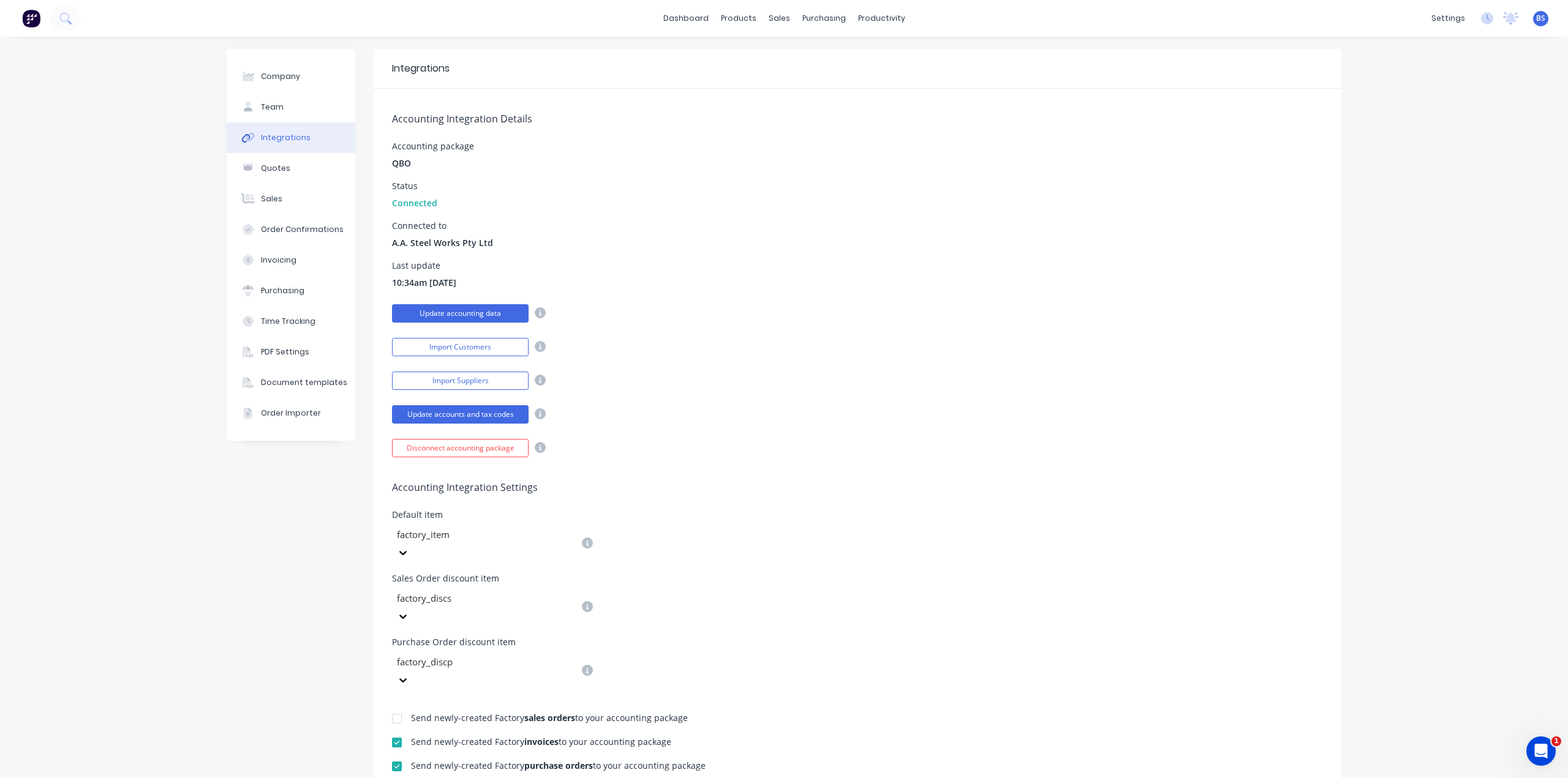
click at [463, 314] on button "Update accounting data" at bounding box center [461, 313] width 137 height 19
